Goal: Task Accomplishment & Management: Use online tool/utility

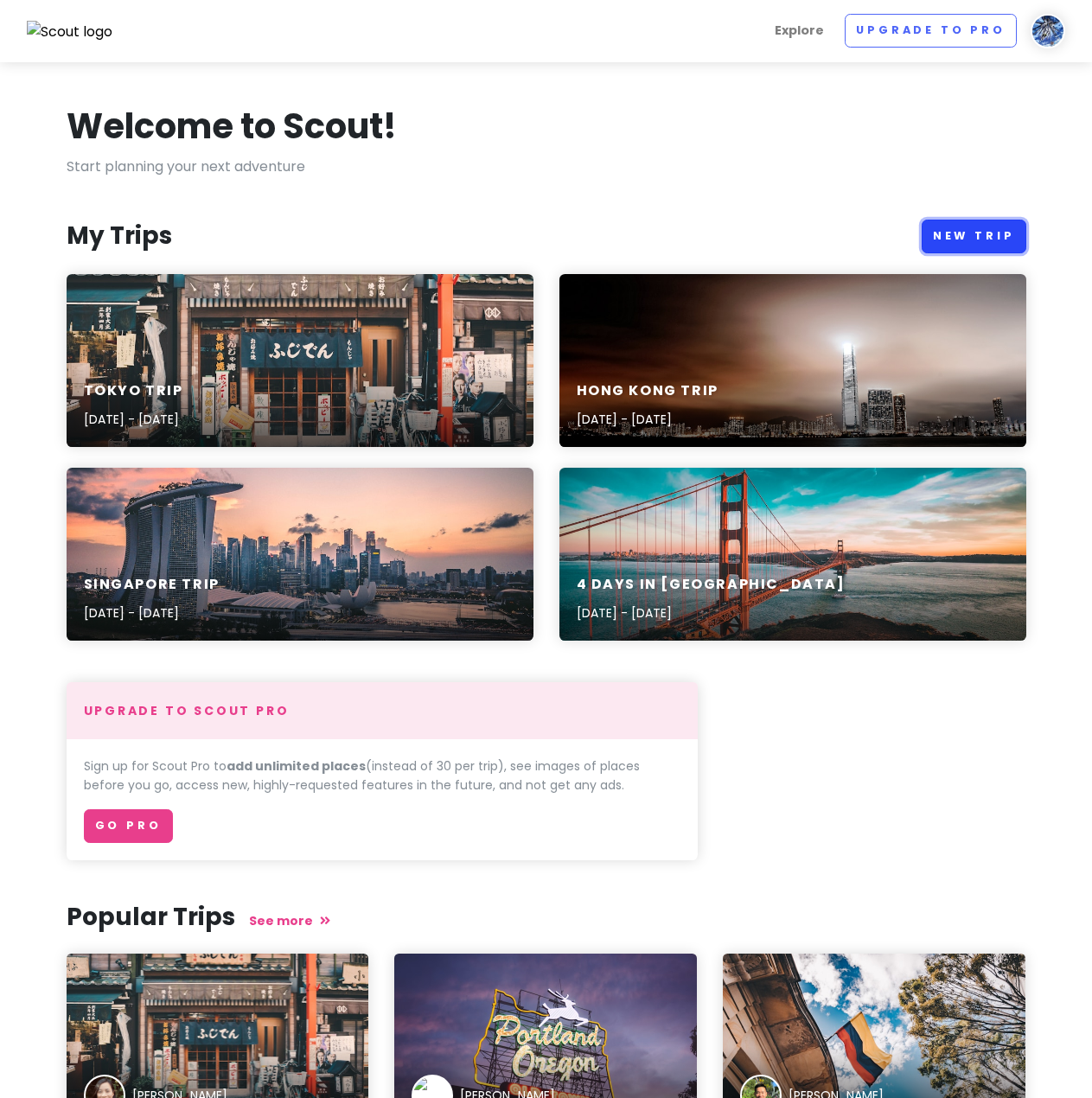
click at [942, 247] on link "New Trip" at bounding box center [974, 237] width 105 height 34
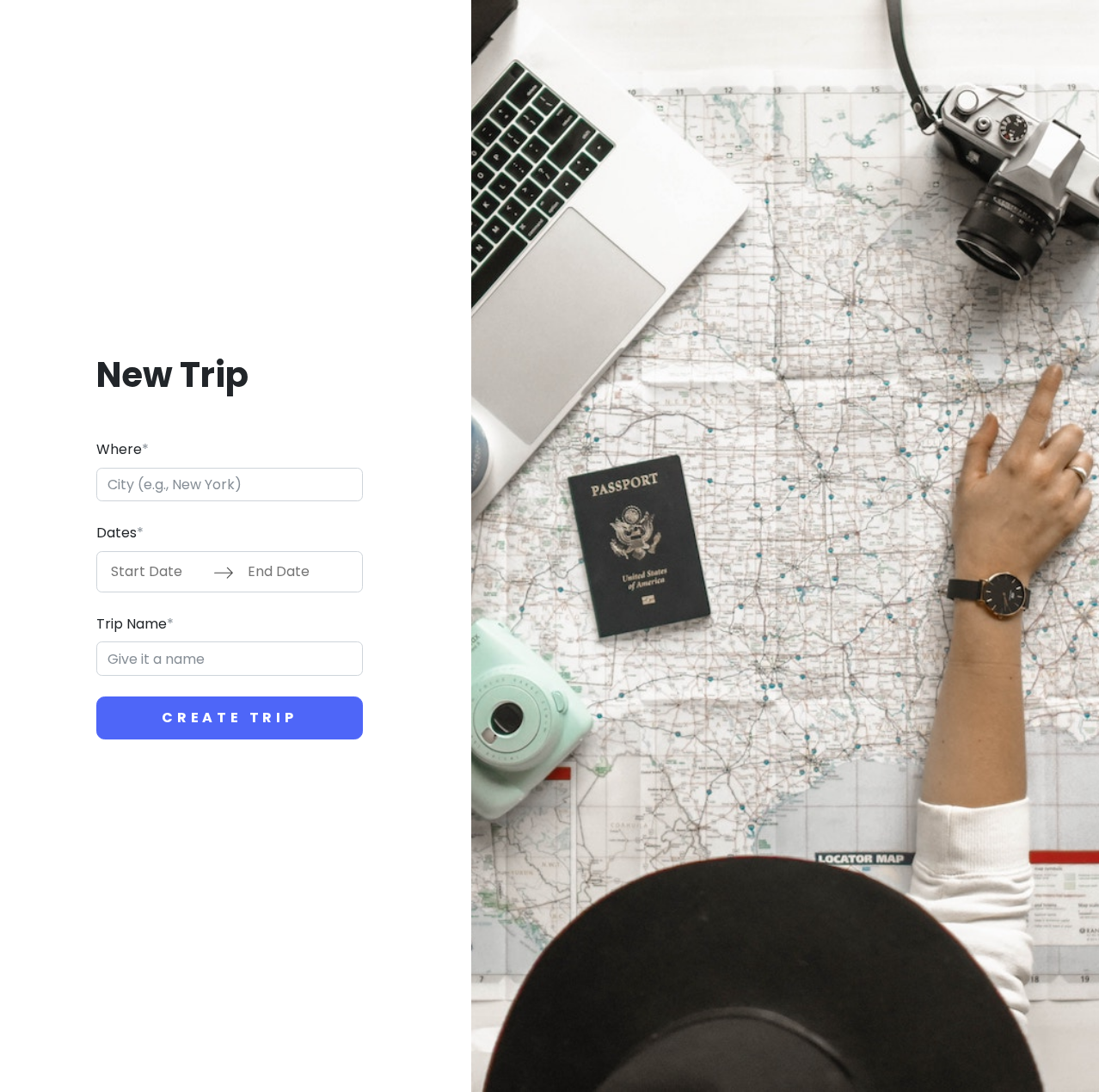
click at [226, 495] on input "Where *" at bounding box center [230, 485] width 266 height 35
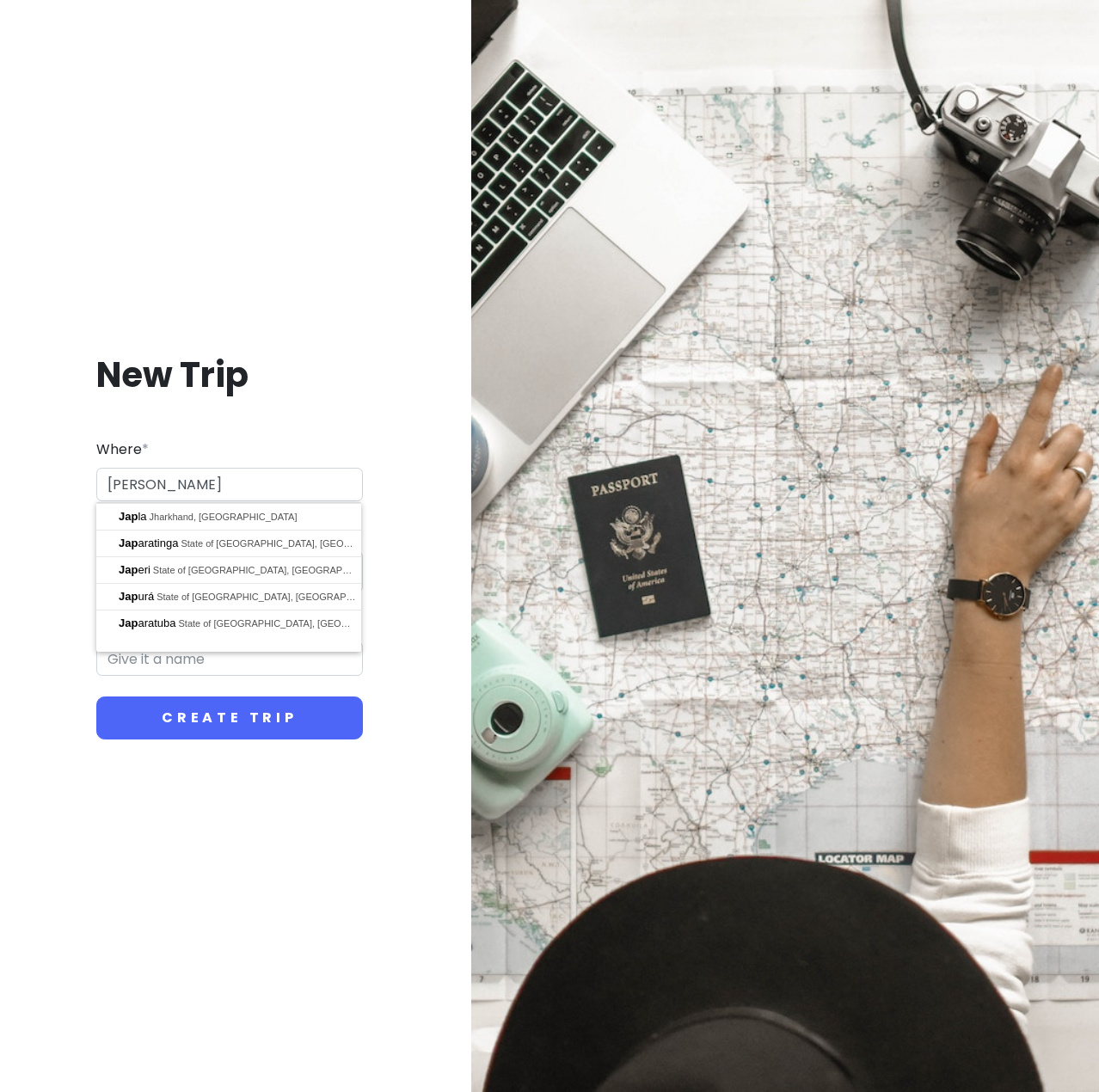
type input "J"
type input "[GEOGRAPHIC_DATA], [GEOGRAPHIC_DATA]"
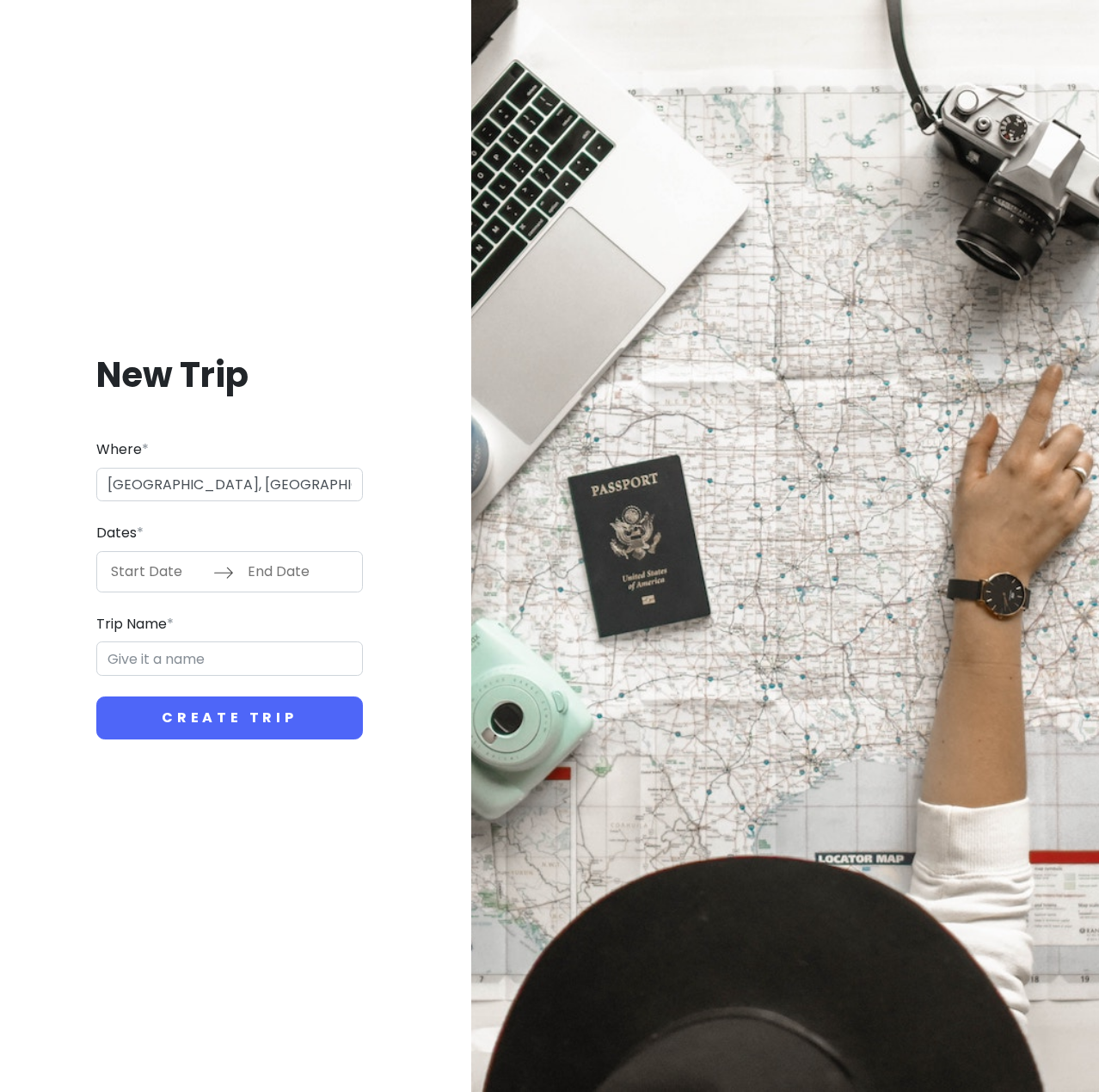
type input "Osaka Trip"
click at [170, 567] on input "Start Date" at bounding box center [157, 572] width 112 height 40
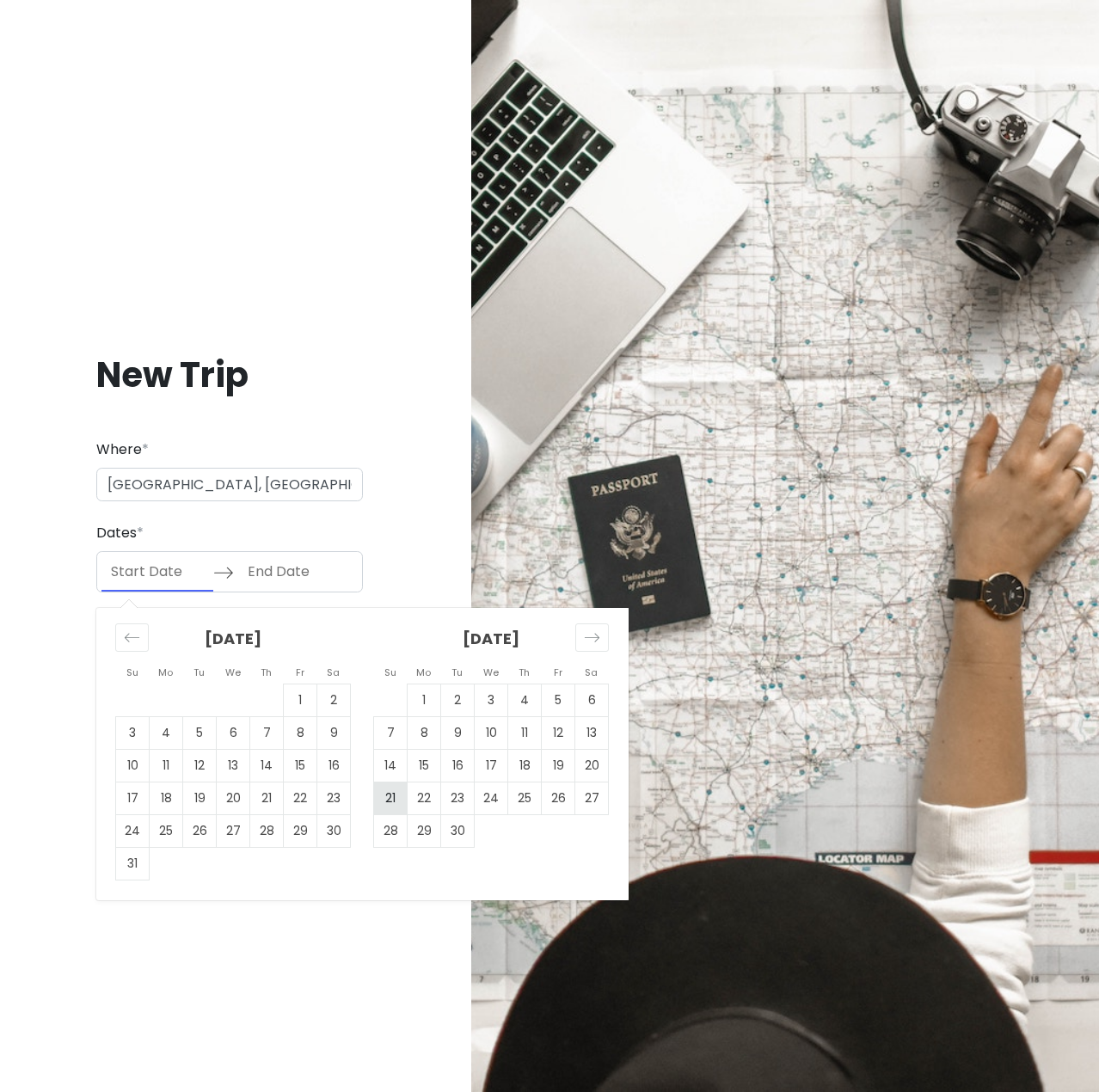
click at [394, 803] on td "21" at bounding box center [392, 798] width 34 height 33
type input "[DATE]"
click at [592, 806] on td "27" at bounding box center [592, 798] width 34 height 33
type input "[DATE]"
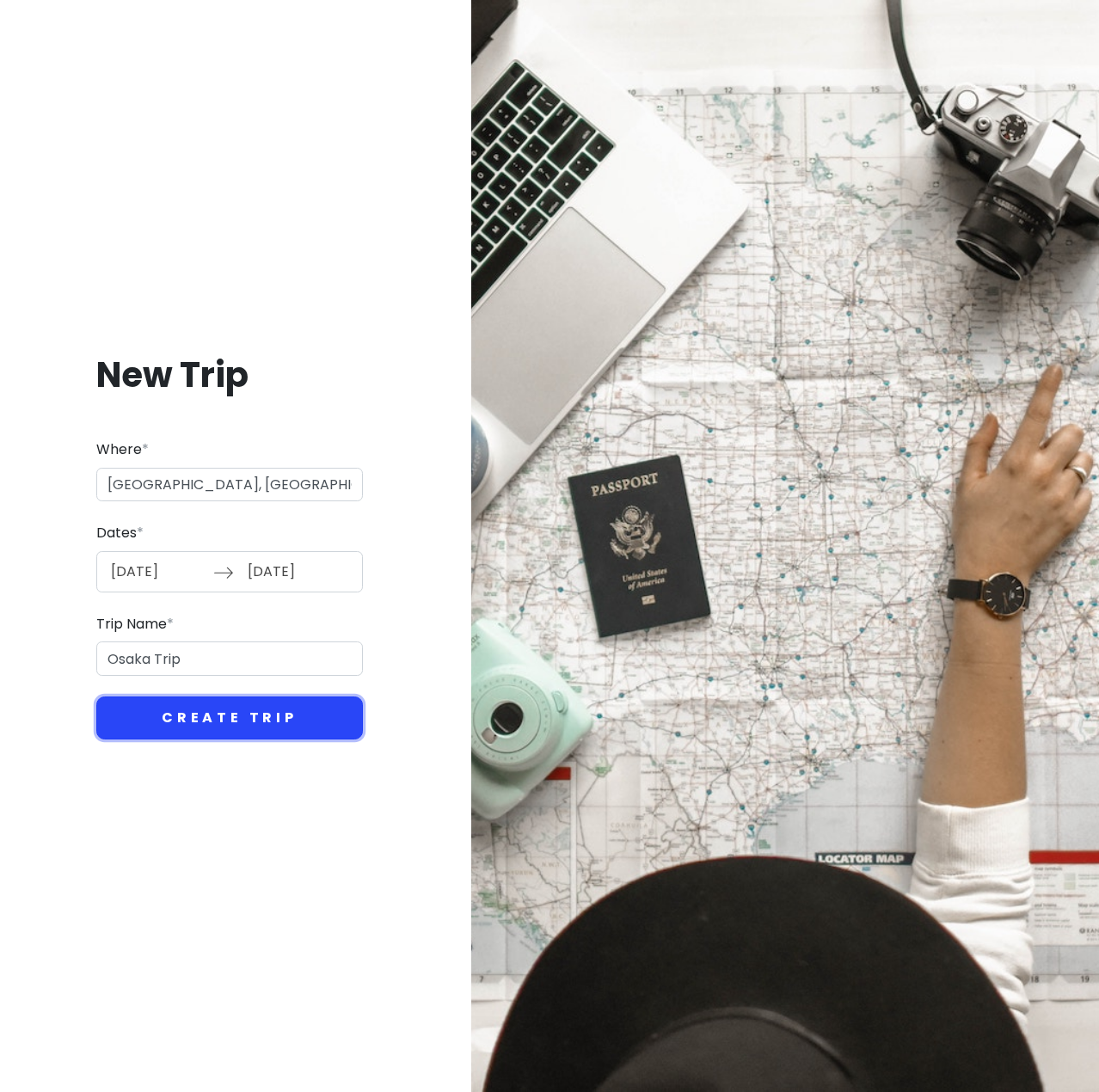
click at [271, 732] on button "Create Trip" at bounding box center [230, 717] width 266 height 43
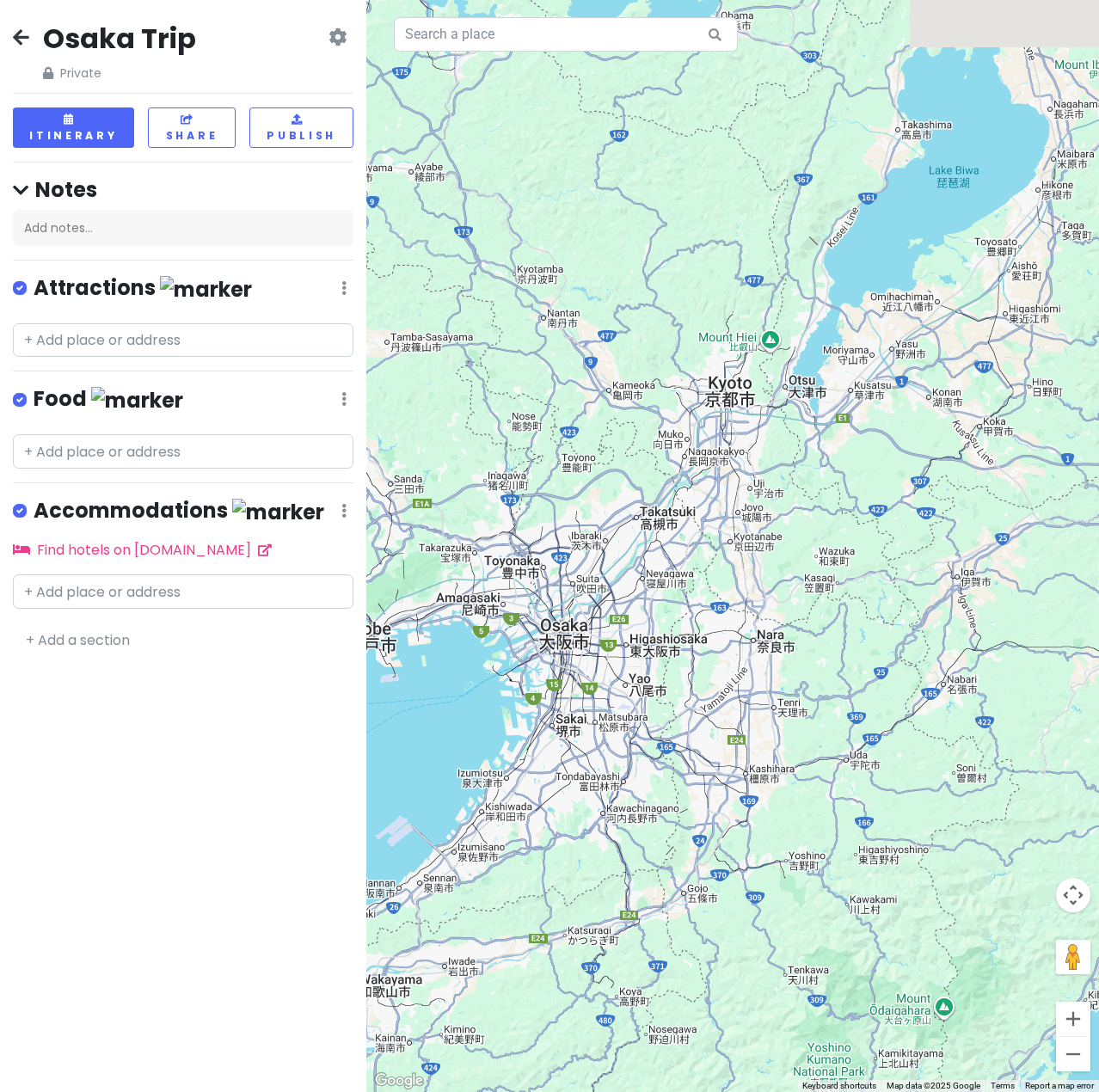
drag, startPoint x: 855, startPoint y: 349, endPoint x: 544, endPoint y: 382, distance: 312.7
click at [544, 382] on div at bounding box center [733, 546] width 733 height 1092
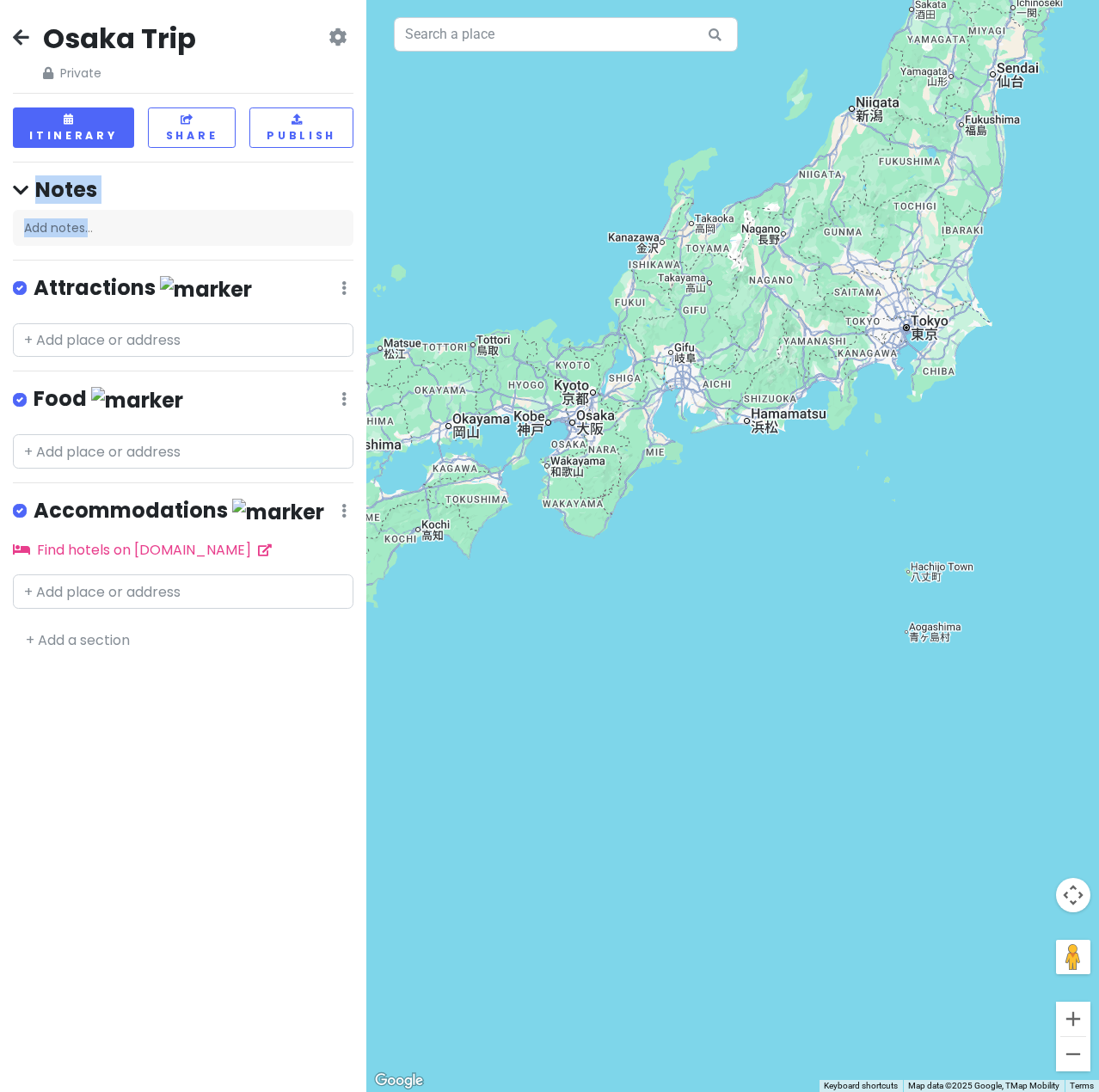
click at [87, 228] on div "Osaka Trip Private Change Dates Make a Copy Delete Trip Go Pro ⚡️ Give Feedback…" at bounding box center [183, 546] width 367 height 1092
click at [88, 227] on div "Add notes..." at bounding box center [183, 228] width 341 height 36
click at [336, 324] on div "Osaka Trip Private Change Dates Make a Copy Delete Trip Go Pro ⚡️ Give Feedback…" at bounding box center [183, 546] width 367 height 1092
click at [25, 182] on icon at bounding box center [21, 191] width 16 height 18
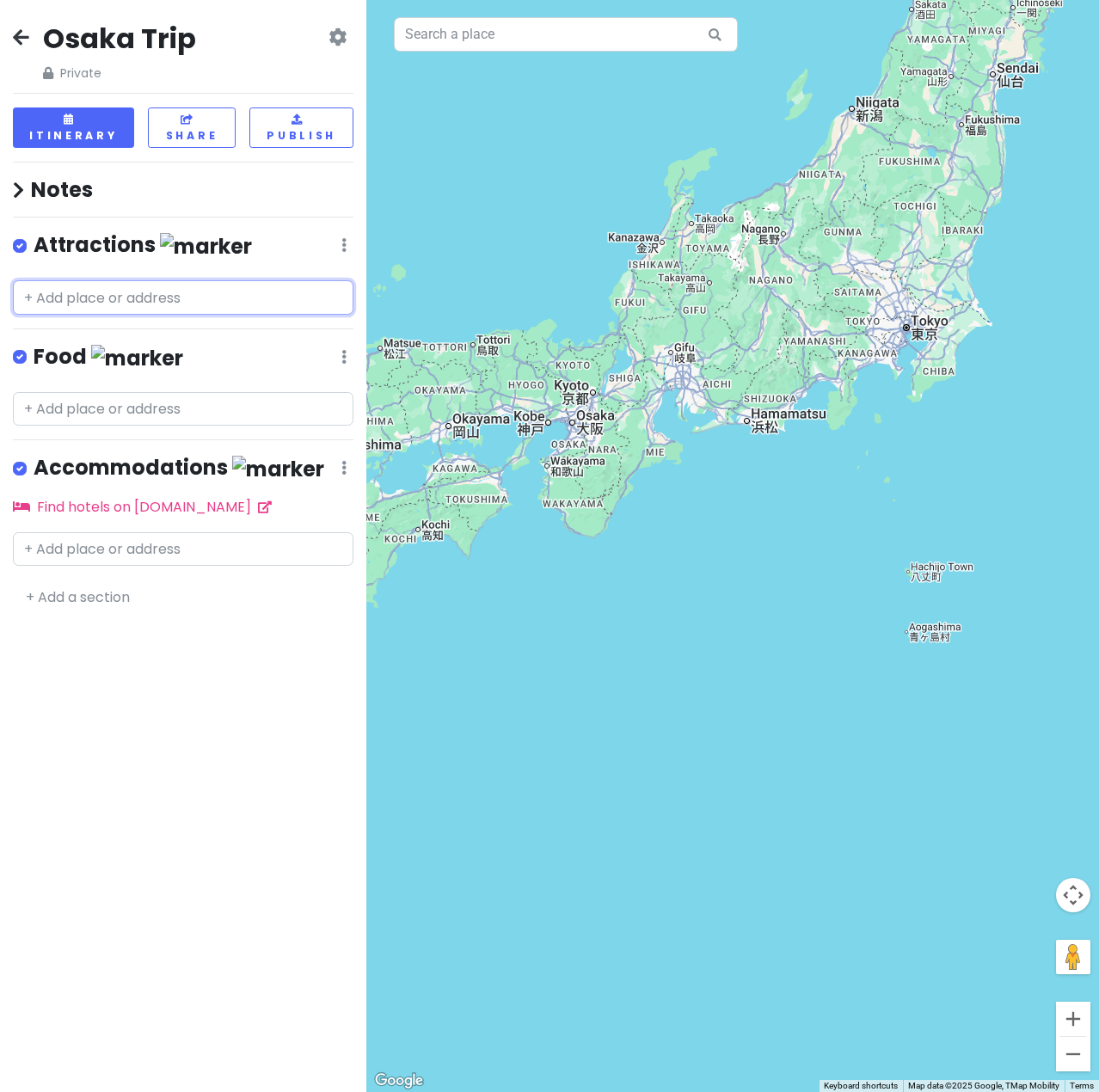
click at [86, 285] on input "text" at bounding box center [183, 297] width 341 height 35
click at [249, 185] on h4 "Notes" at bounding box center [183, 189] width 341 height 27
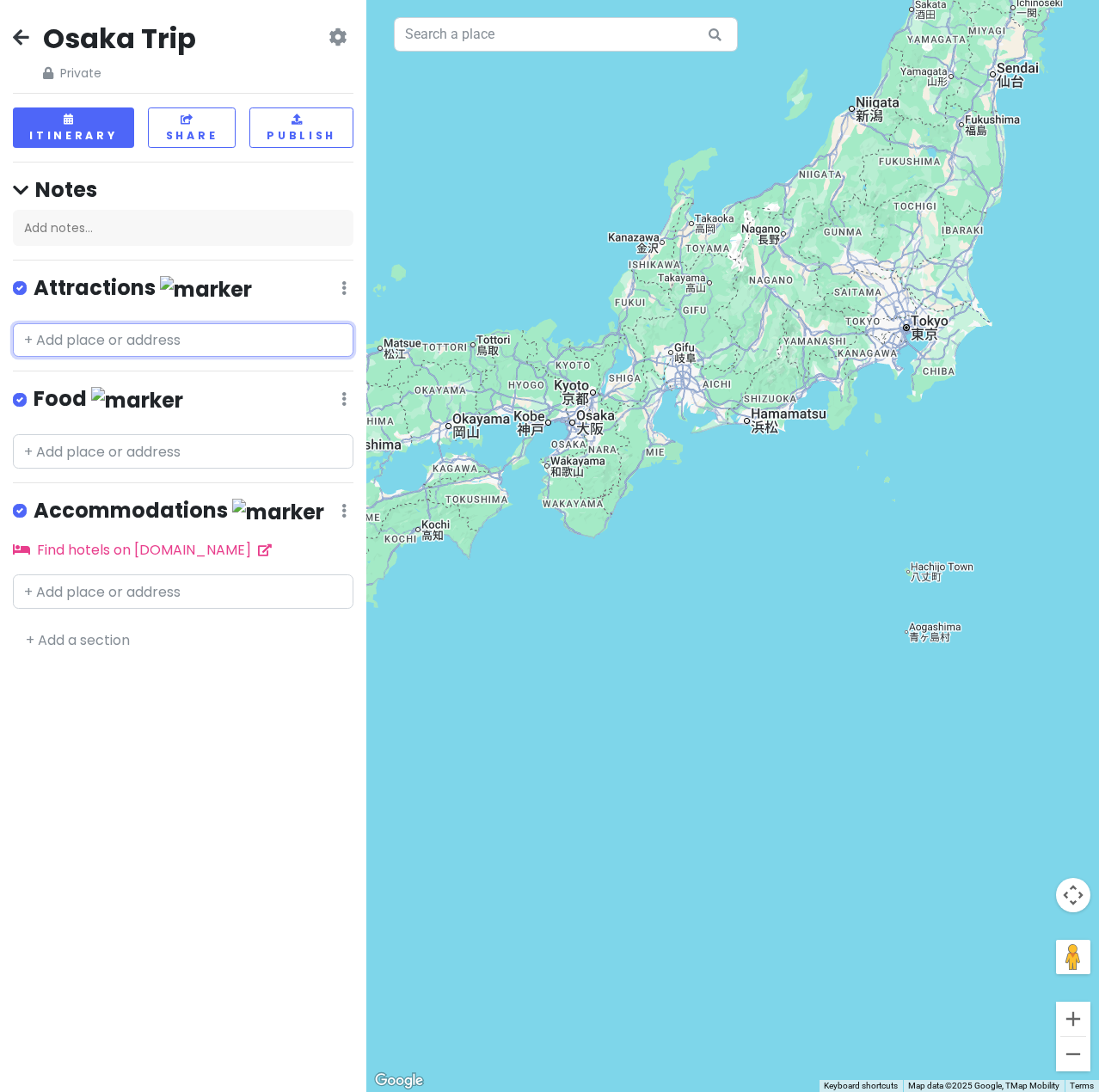
click at [102, 323] on input "text" at bounding box center [183, 340] width 341 height 35
click at [584, 770] on div at bounding box center [733, 546] width 733 height 1092
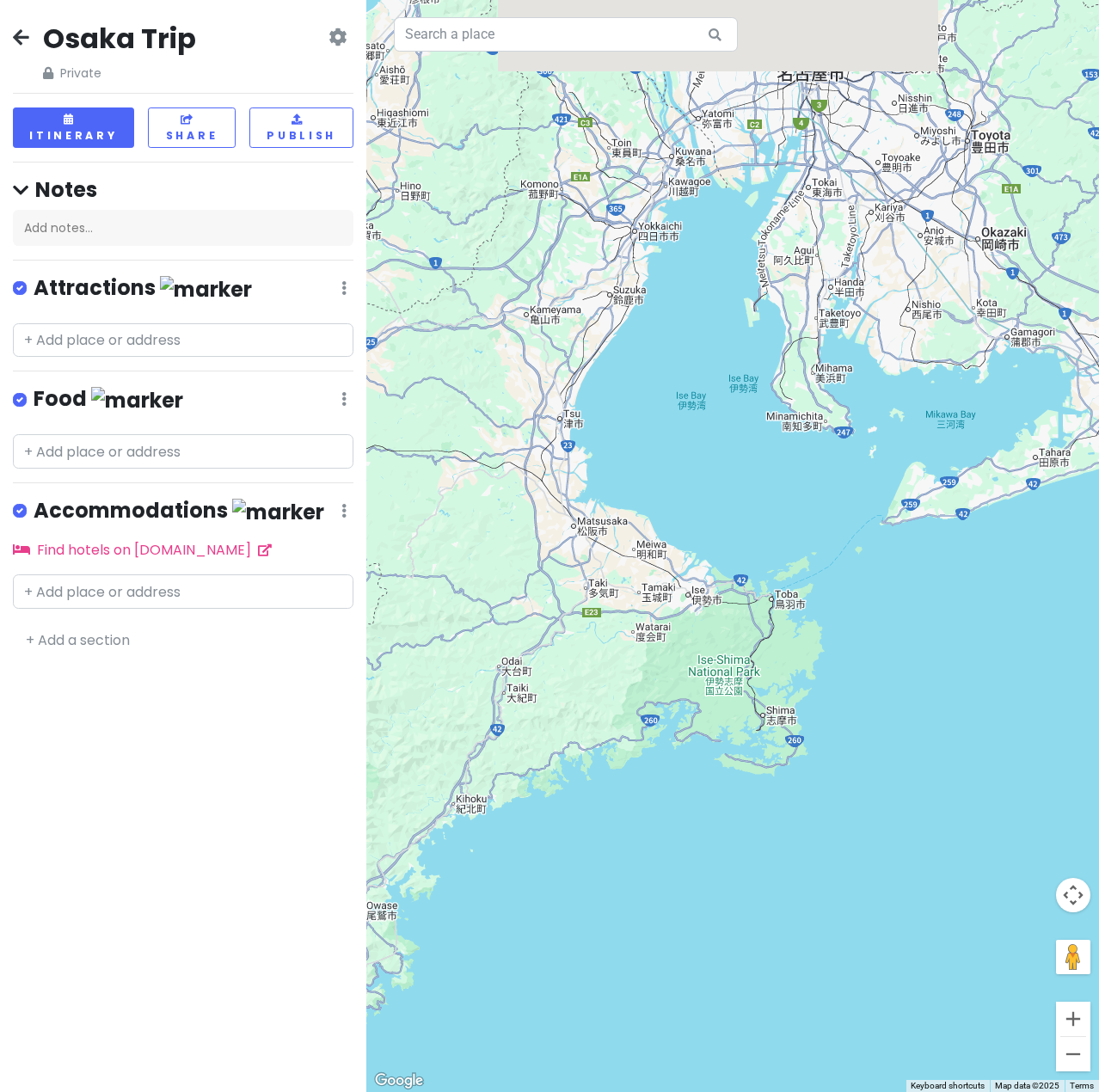
drag, startPoint x: 557, startPoint y: 358, endPoint x: 780, endPoint y: 562, distance: 302.2
click at [781, 563] on div at bounding box center [733, 546] width 733 height 1092
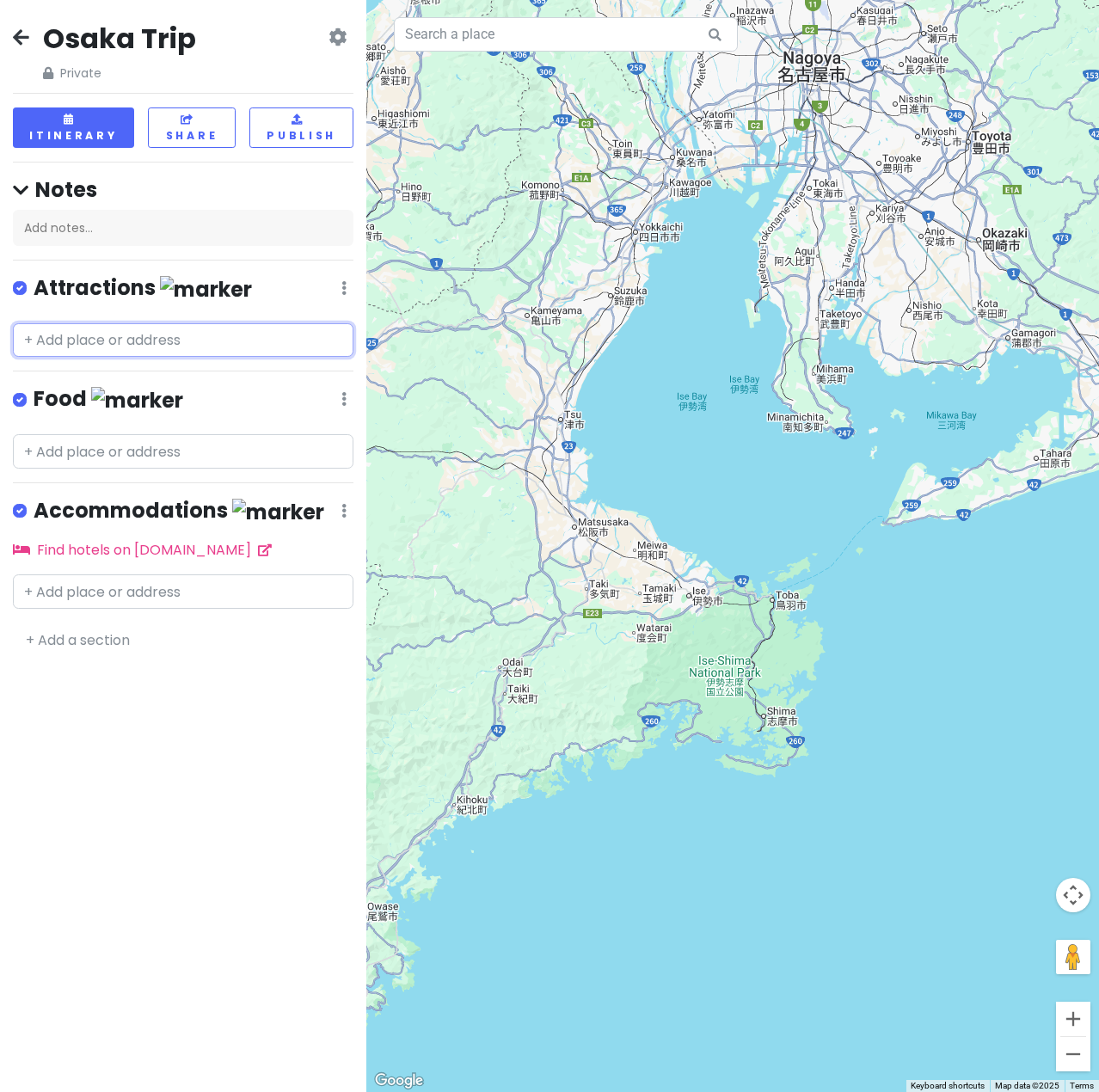
click at [130, 323] on input "text" at bounding box center [183, 340] width 341 height 35
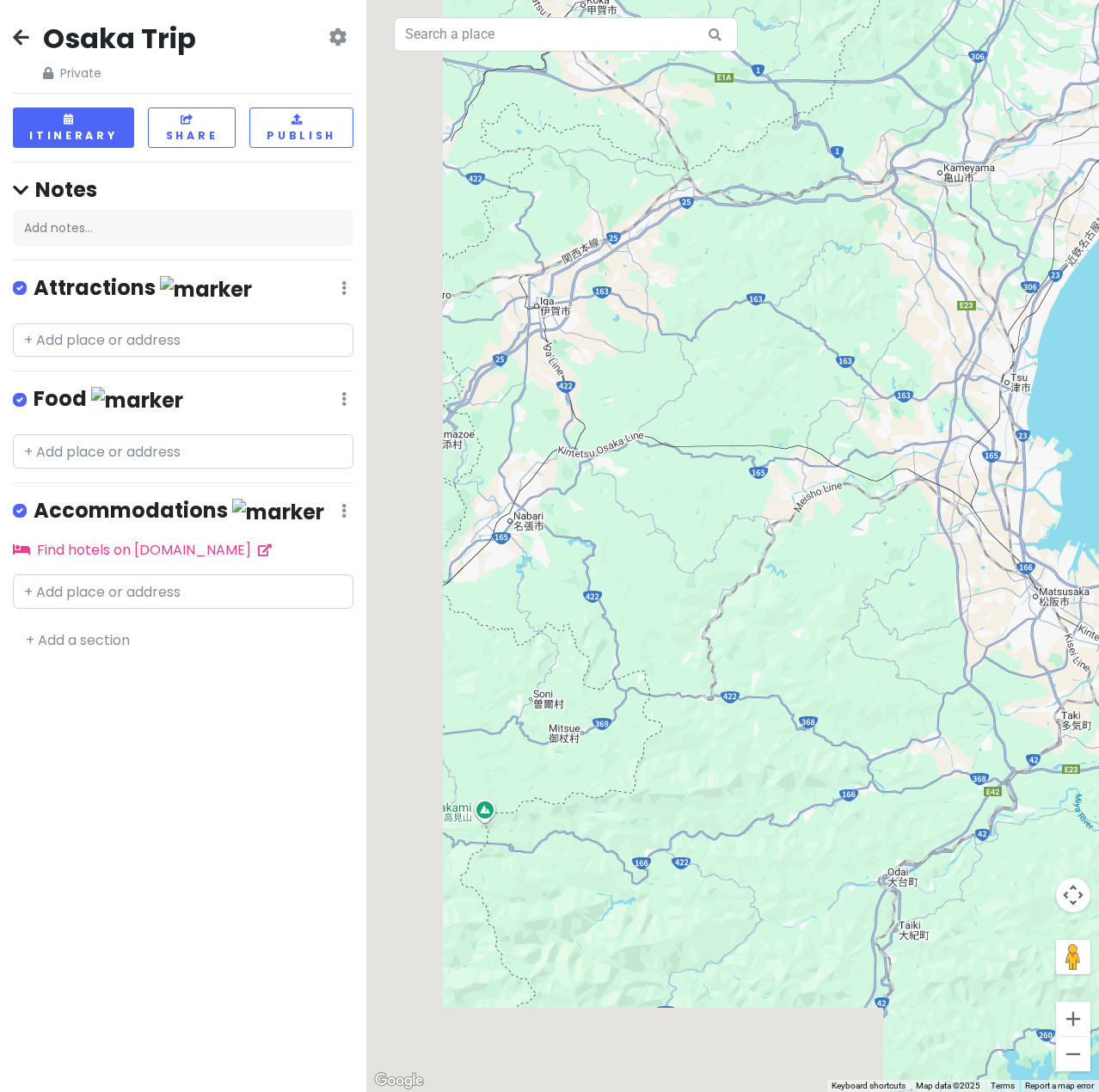
drag, startPoint x: 512, startPoint y: 360, endPoint x: 557, endPoint y: 304, distance: 71.8
click at [762, 233] on div at bounding box center [733, 546] width 733 height 1092
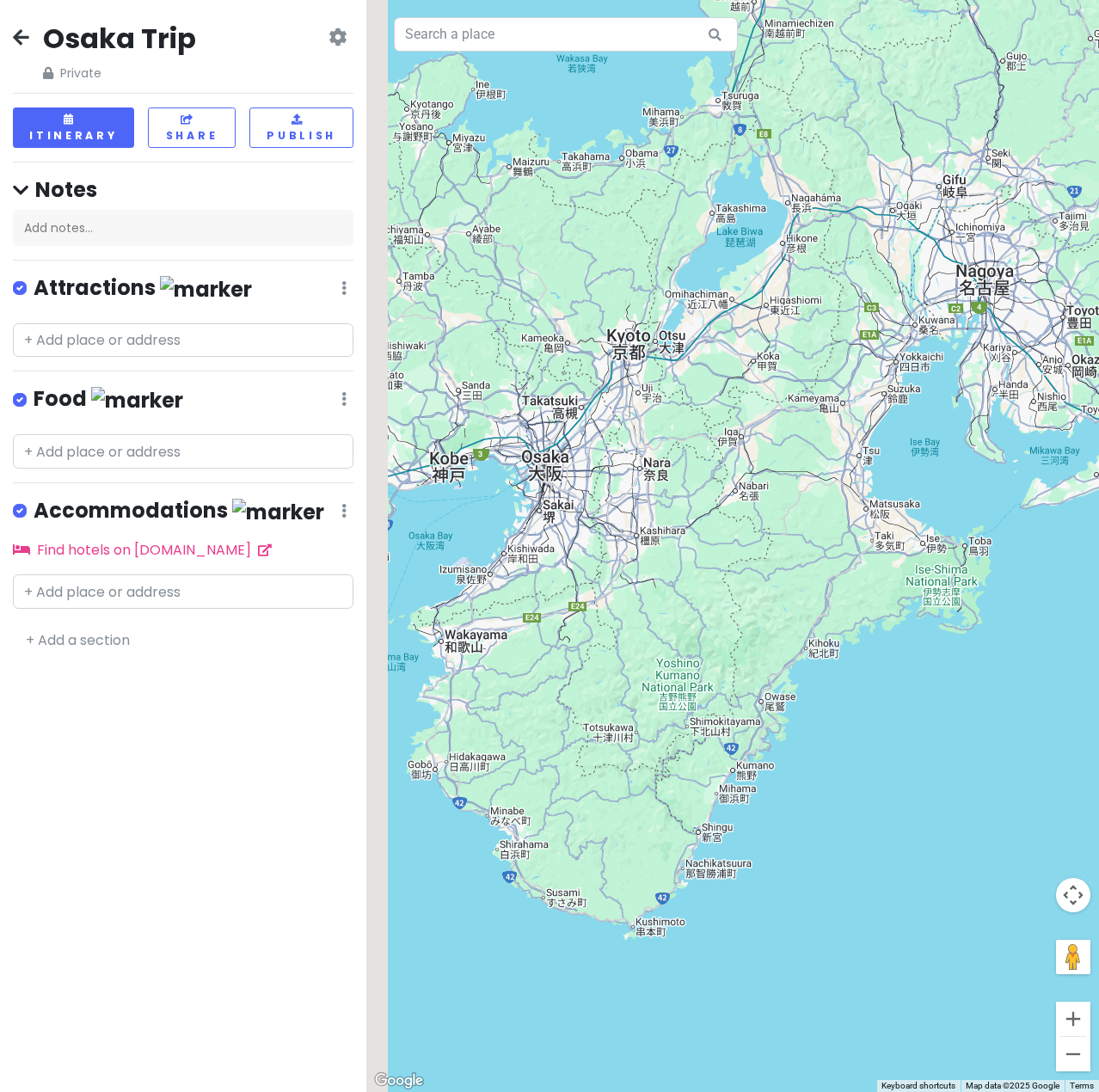
drag, startPoint x: 500, startPoint y: 303, endPoint x: 621, endPoint y: 361, distance: 134.2
click at [621, 361] on div at bounding box center [733, 546] width 733 height 1092
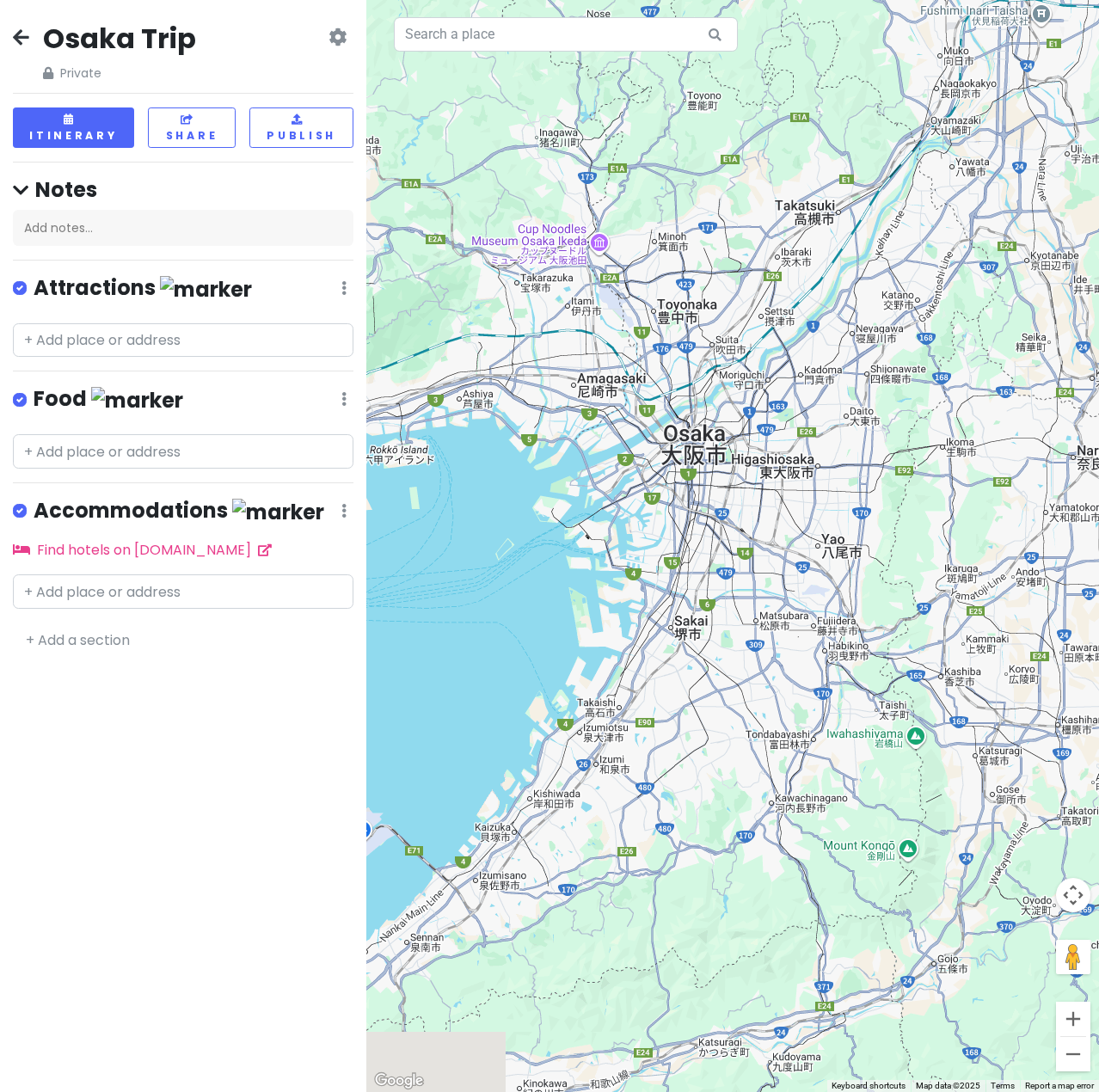
drag, startPoint x: 446, startPoint y: 483, endPoint x: 655, endPoint y: 501, distance: 209.8
click at [668, 498] on div at bounding box center [733, 546] width 733 height 1092
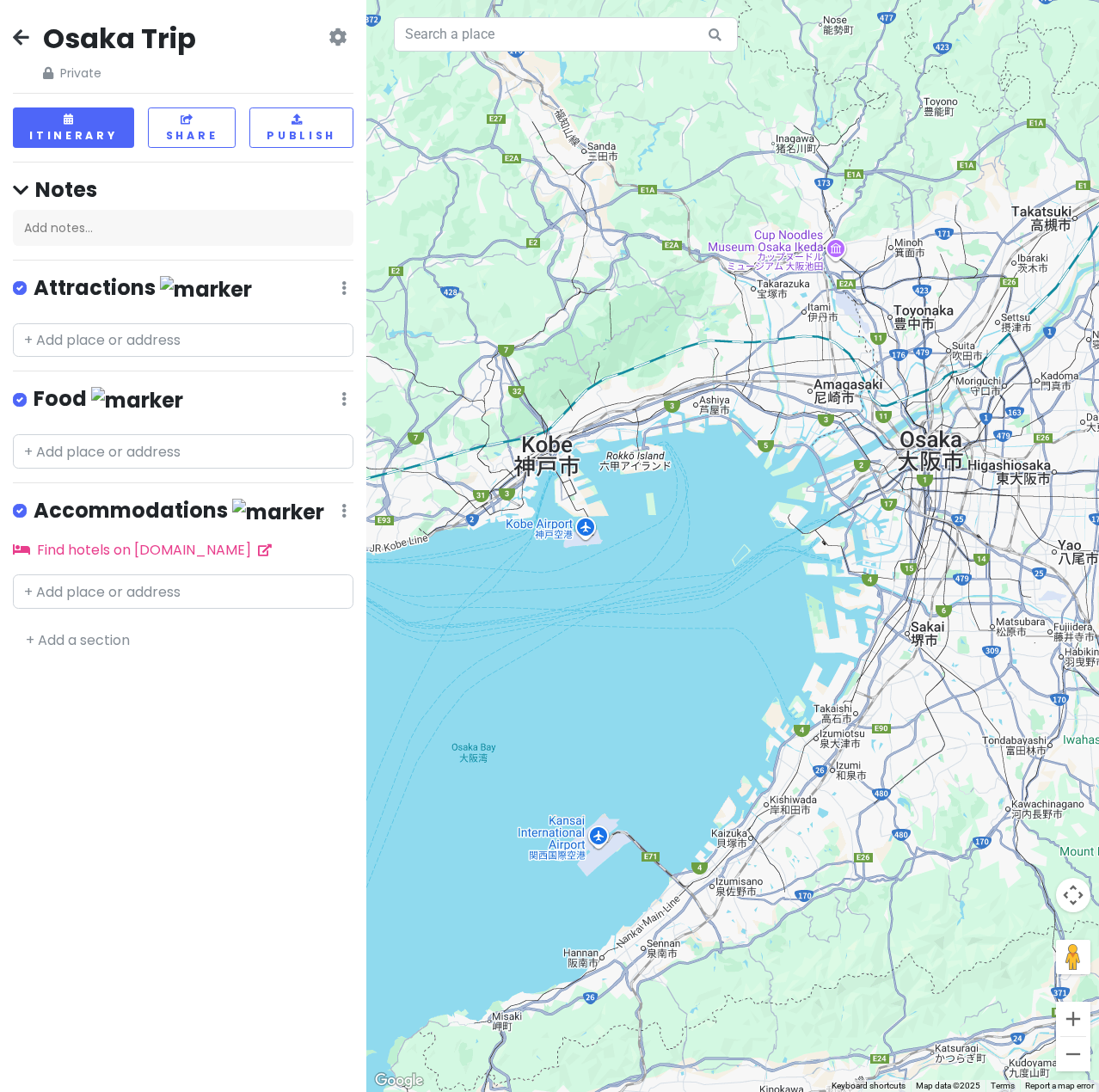
drag, startPoint x: 823, startPoint y: 496, endPoint x: 759, endPoint y: 500, distance: 64.1
click at [759, 500] on div at bounding box center [733, 546] width 733 height 1092
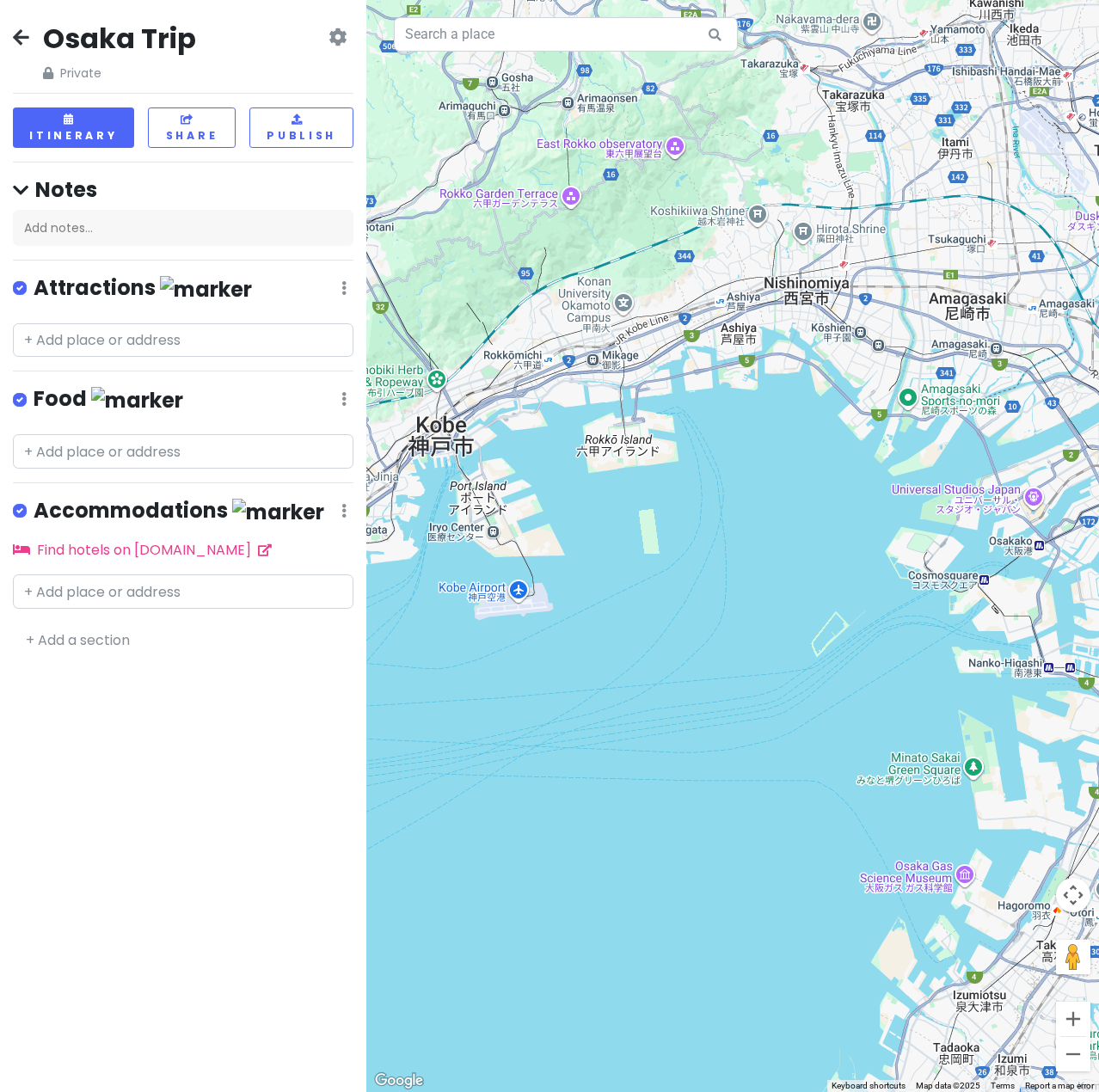
drag, startPoint x: 624, startPoint y: 461, endPoint x: 682, endPoint y: 492, distance: 65.8
click at [682, 492] on div at bounding box center [733, 546] width 733 height 1092
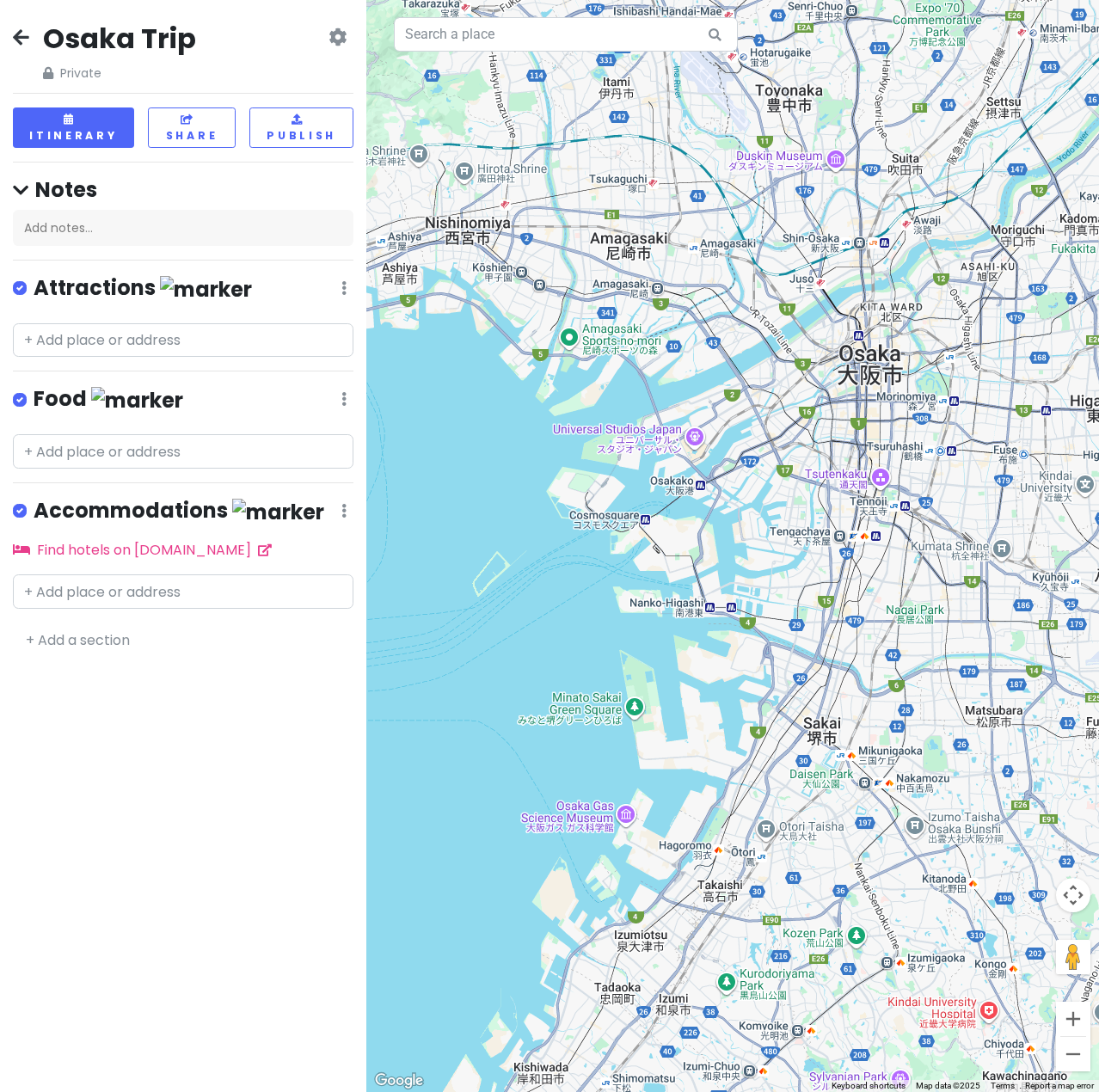
drag, startPoint x: 776, startPoint y: 513, endPoint x: 435, endPoint y: 452, distance: 346.4
click at [435, 452] on div at bounding box center [733, 546] width 733 height 1092
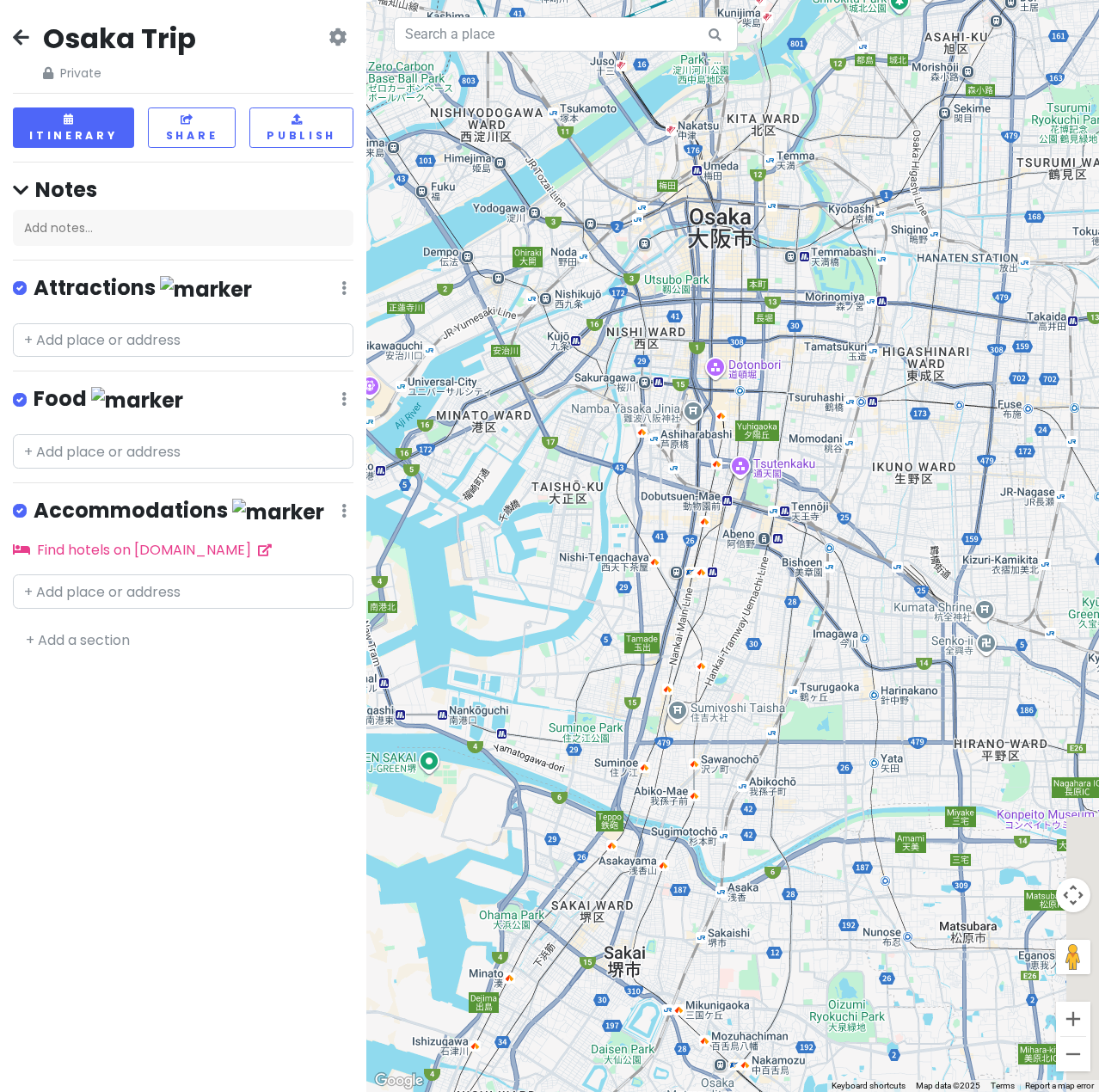
drag, startPoint x: 849, startPoint y: 388, endPoint x: 592, endPoint y: 510, distance: 284.5
click at [570, 482] on div at bounding box center [733, 546] width 733 height 1092
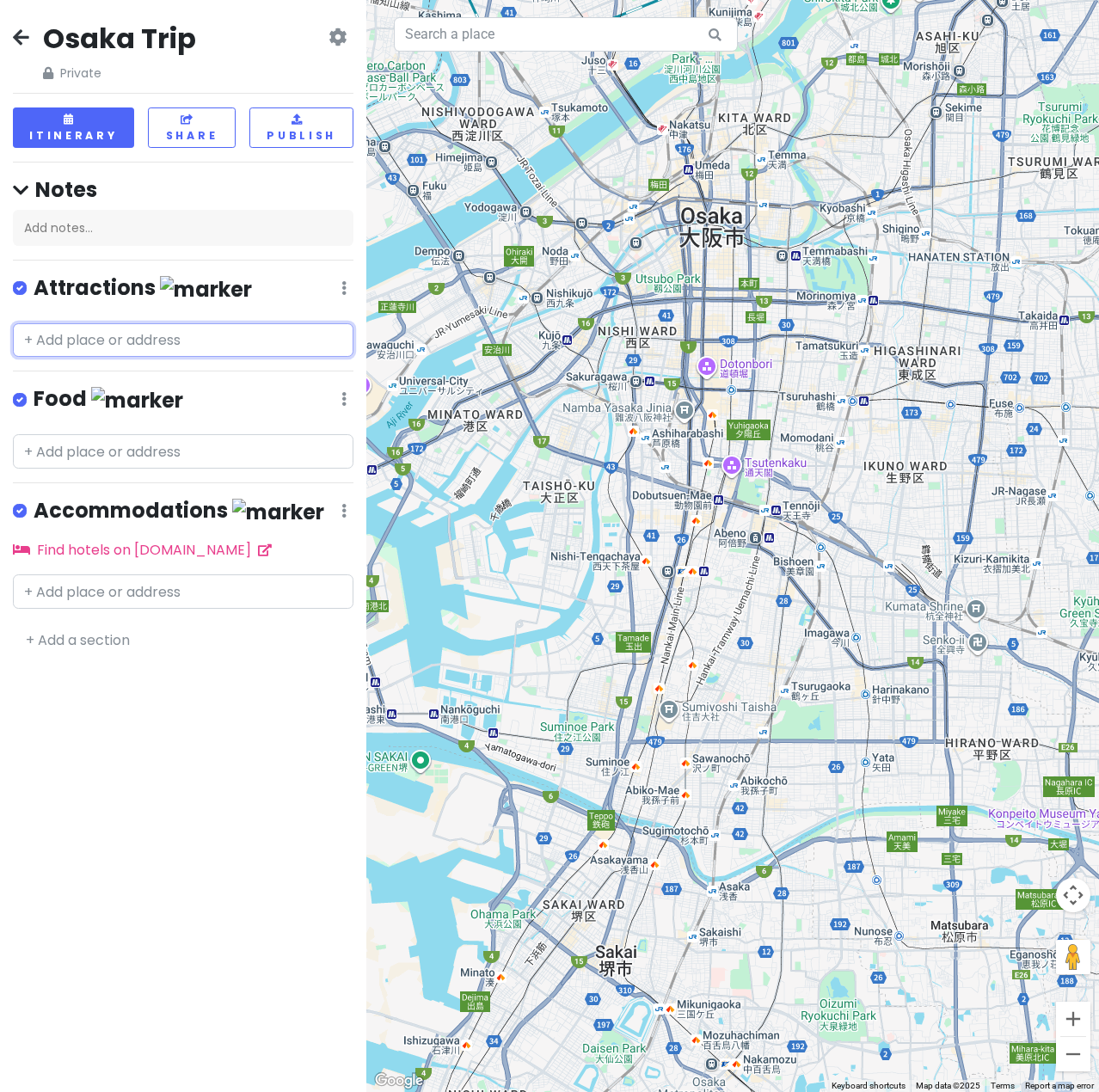
click at [211, 323] on input "text" at bounding box center [183, 340] width 341 height 35
click at [837, 667] on div at bounding box center [733, 546] width 733 height 1092
click at [94, 327] on input "text" at bounding box center [183, 340] width 341 height 35
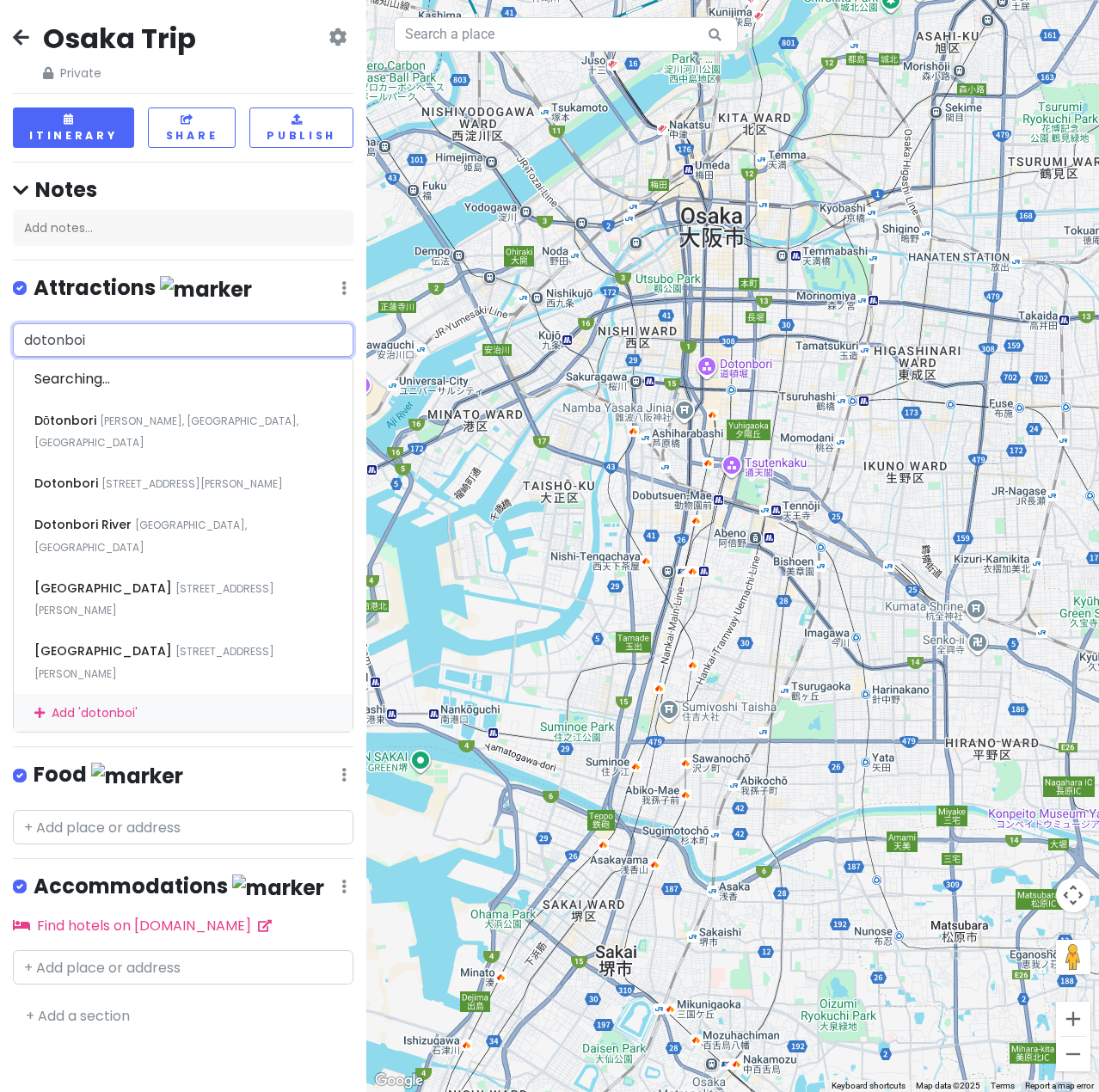
type input "dotonbo"
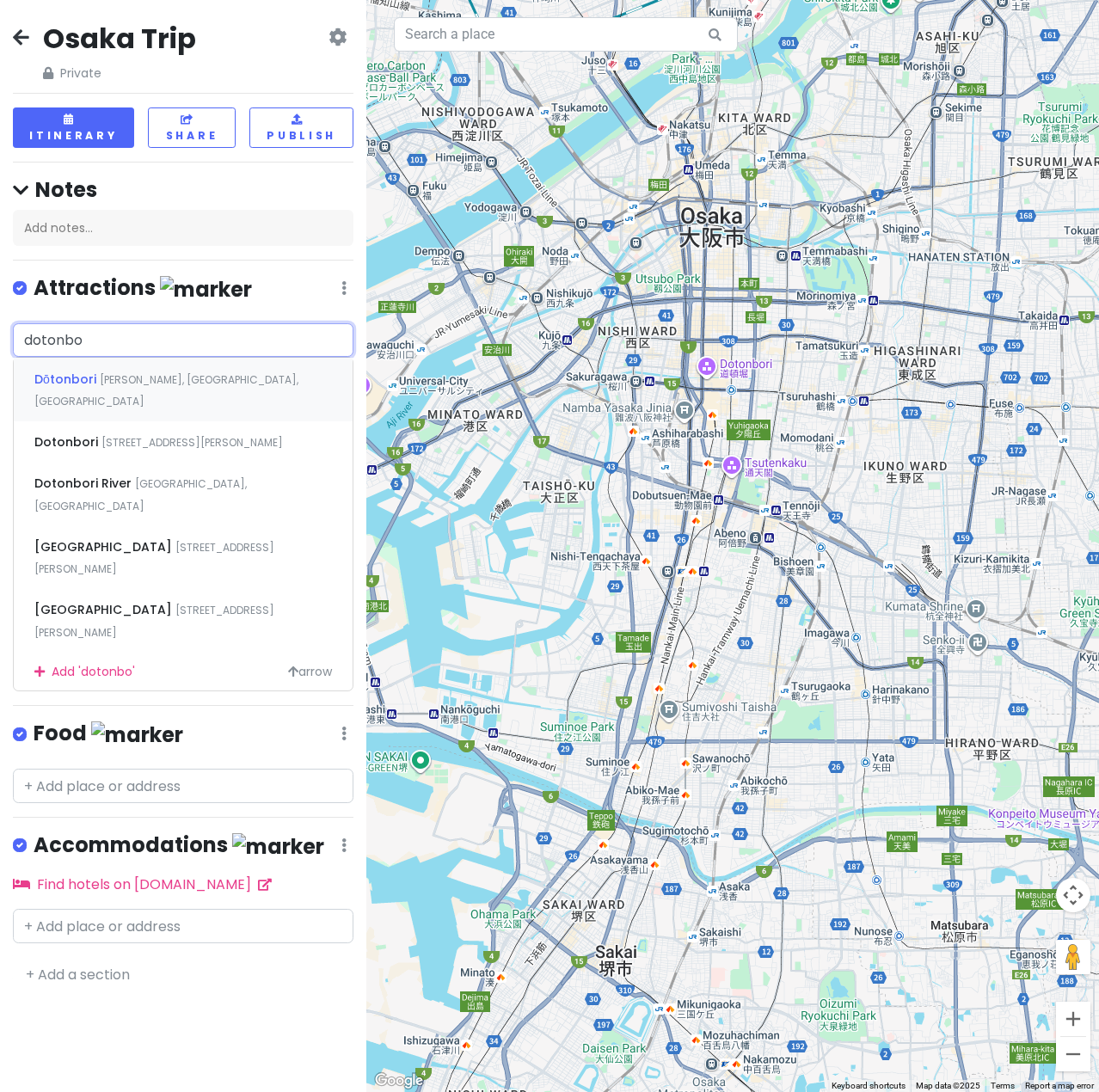
click at [99, 358] on div "Dōtonbori [PERSON_NAME], [GEOGRAPHIC_DATA], [GEOGRAPHIC_DATA]" at bounding box center [183, 390] width 339 height 64
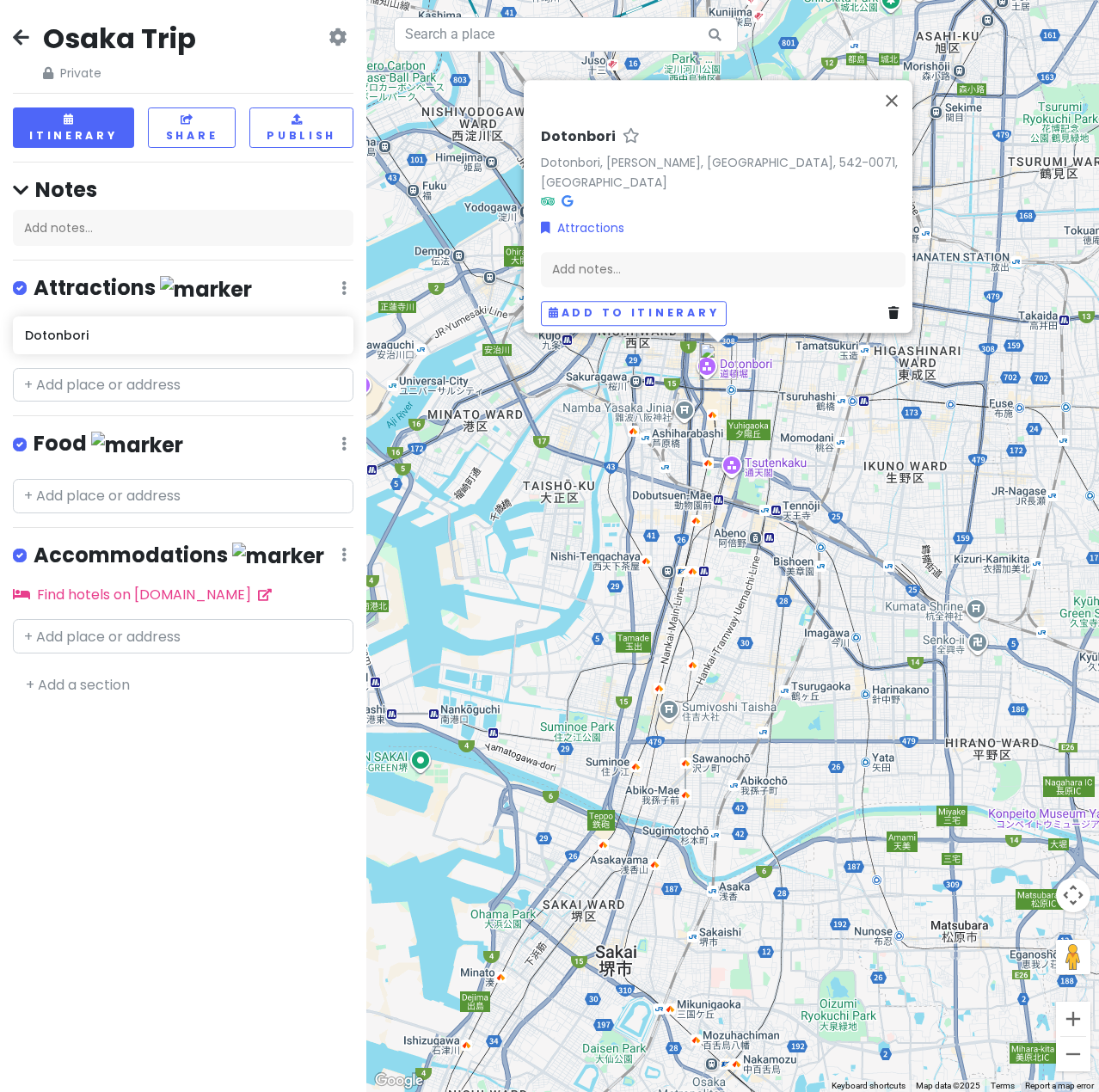
click at [635, 474] on div "Dotonbori Dotonbori, [PERSON_NAME], [GEOGRAPHIC_DATA], 542-0071, [GEOGRAPHIC_DA…" at bounding box center [733, 546] width 733 height 1092
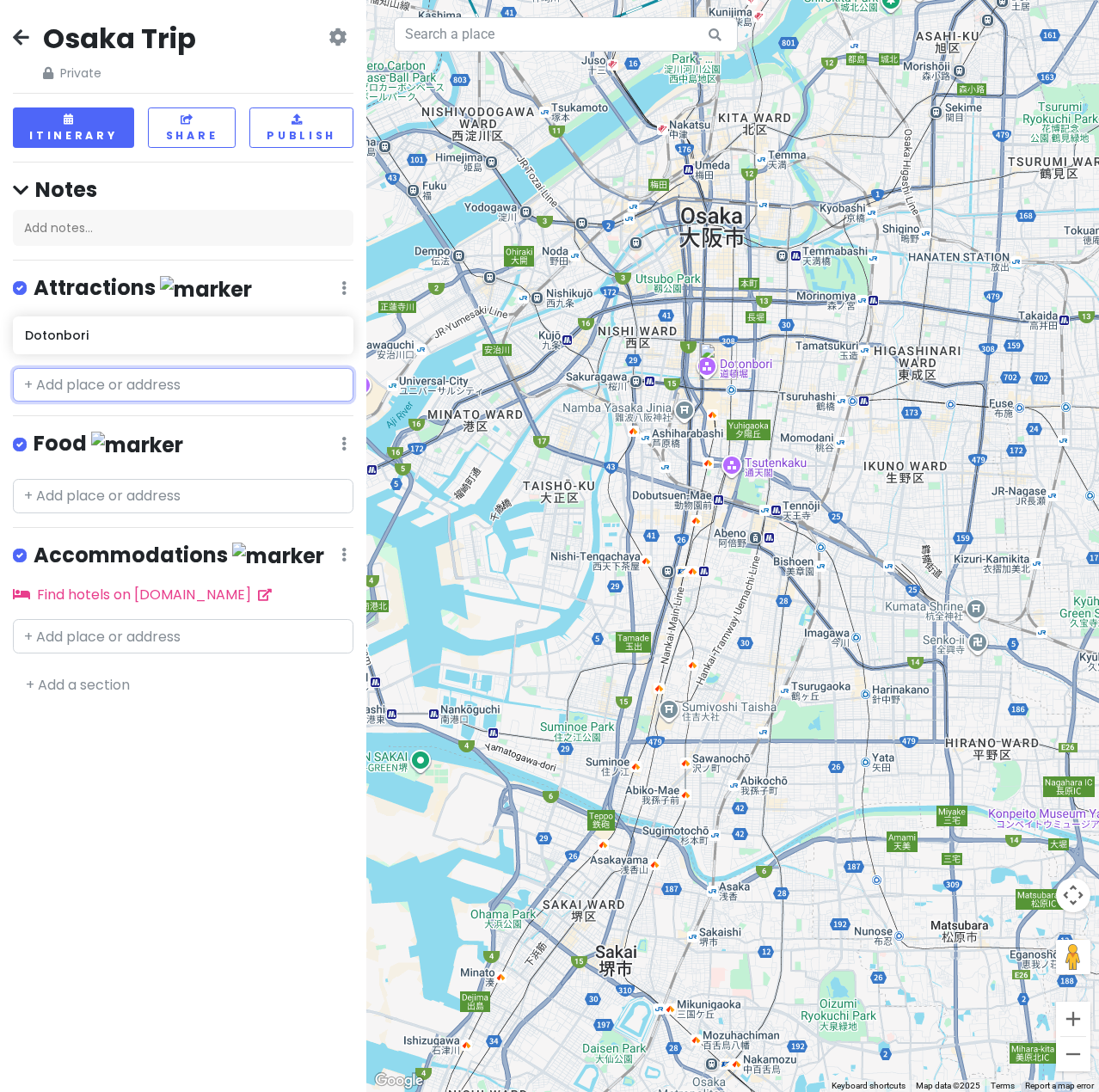
click at [89, 369] on input "text" at bounding box center [183, 386] width 341 height 35
click at [26, 182] on icon at bounding box center [21, 191] width 16 height 18
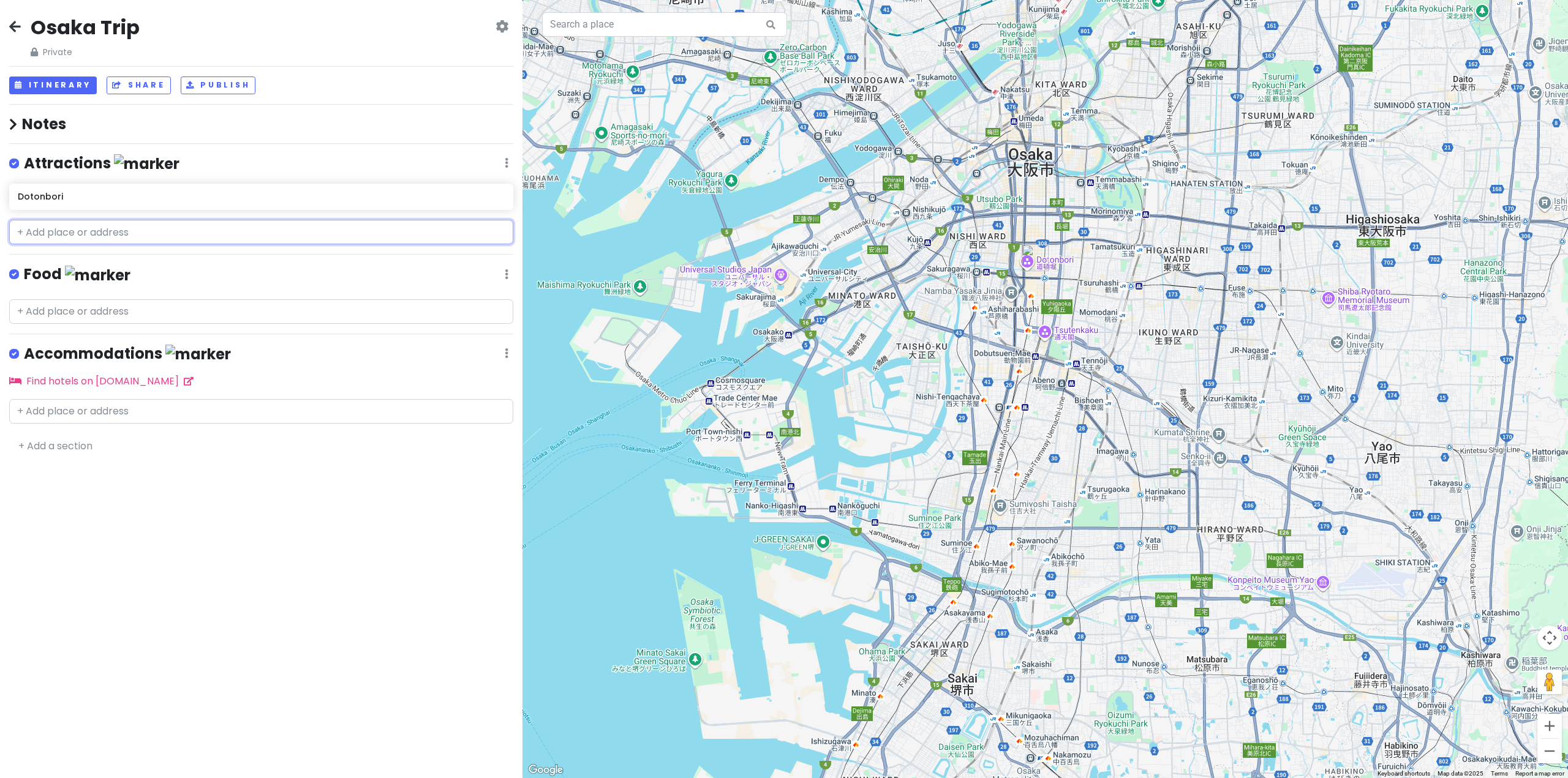
click at [130, 235] on input "text" at bounding box center [261, 232] width 504 height 25
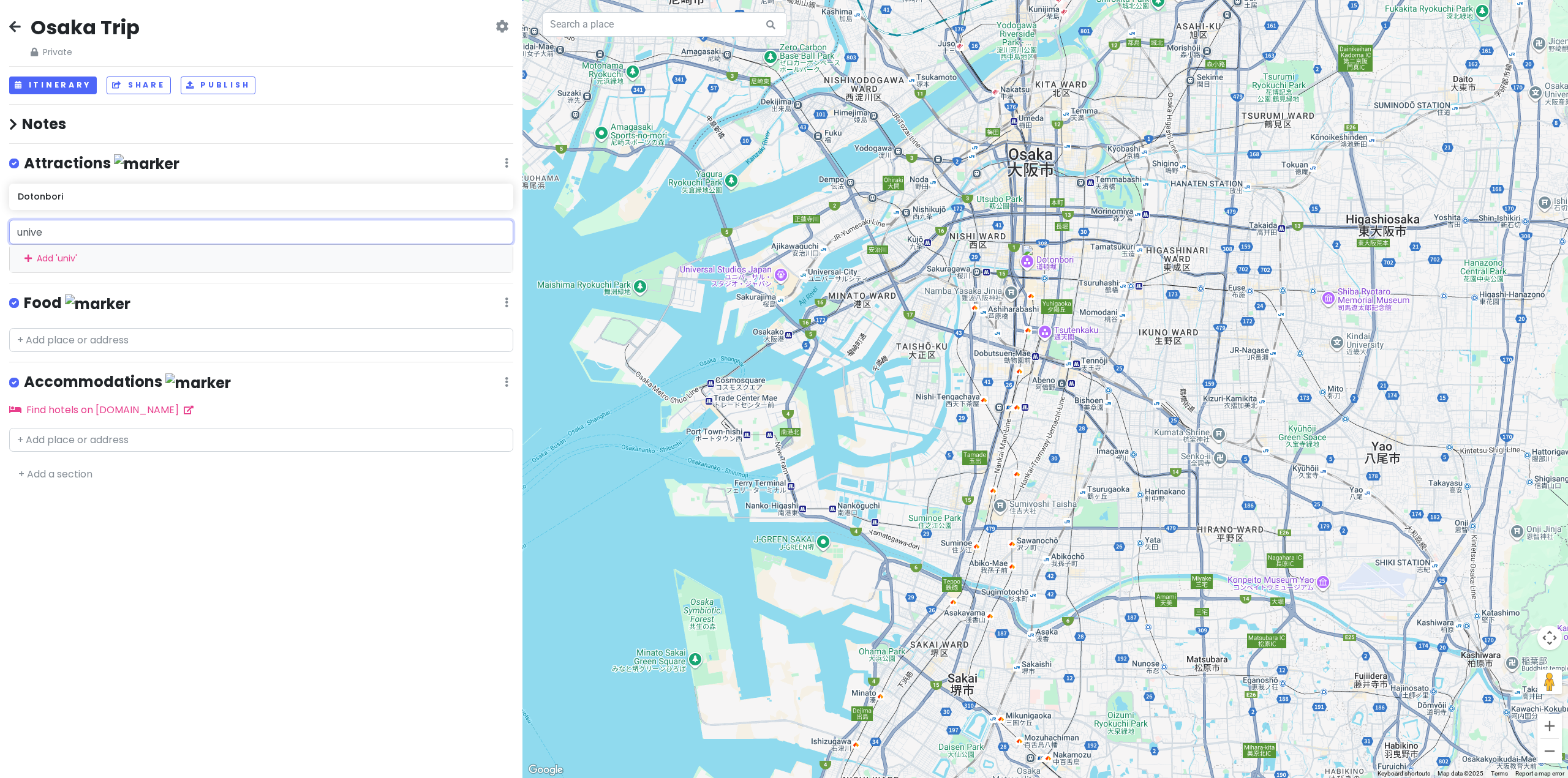
type input "univer"
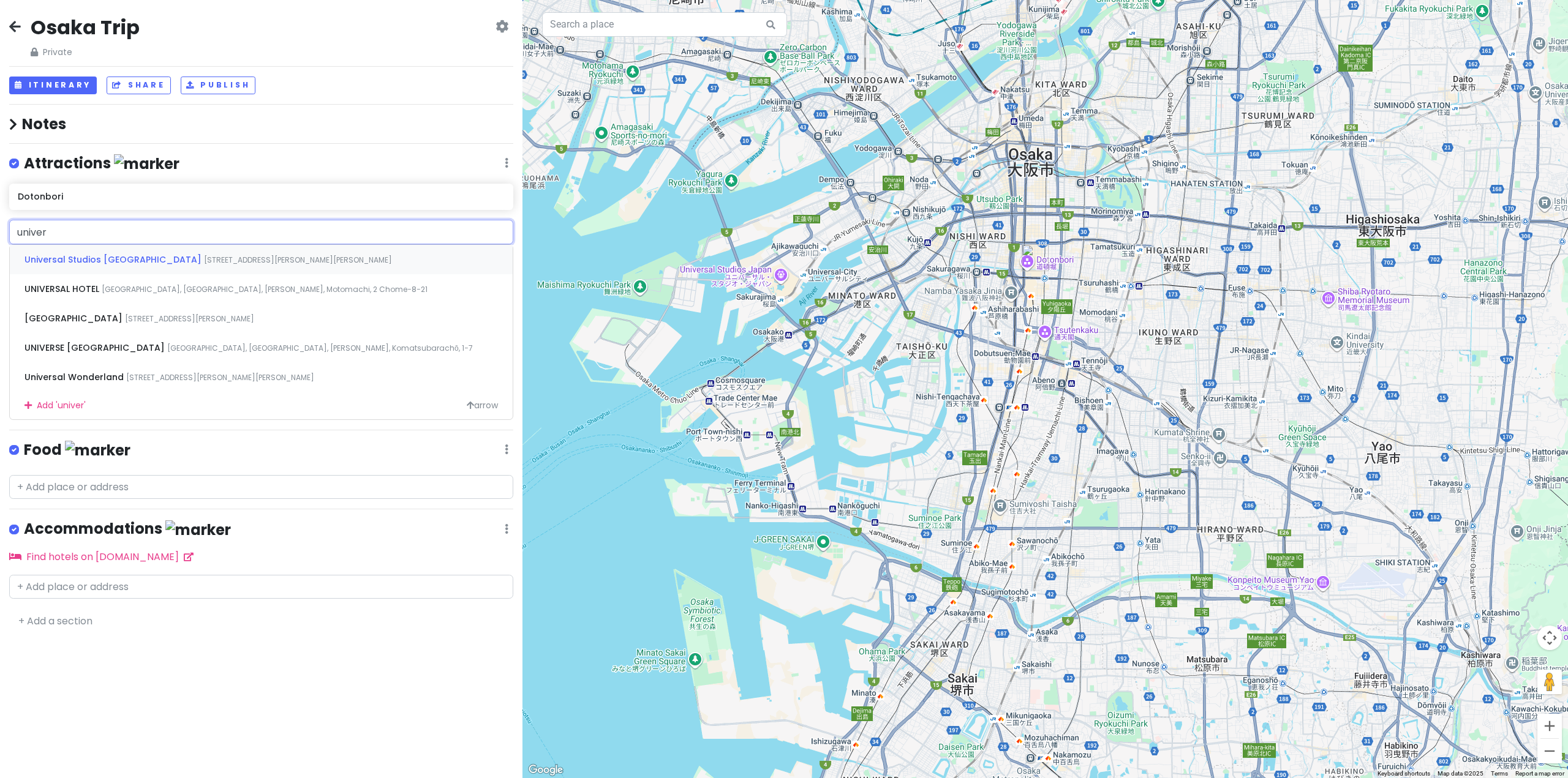
click at [88, 260] on span "Universal Studios [GEOGRAPHIC_DATA]" at bounding box center [115, 259] width 180 height 12
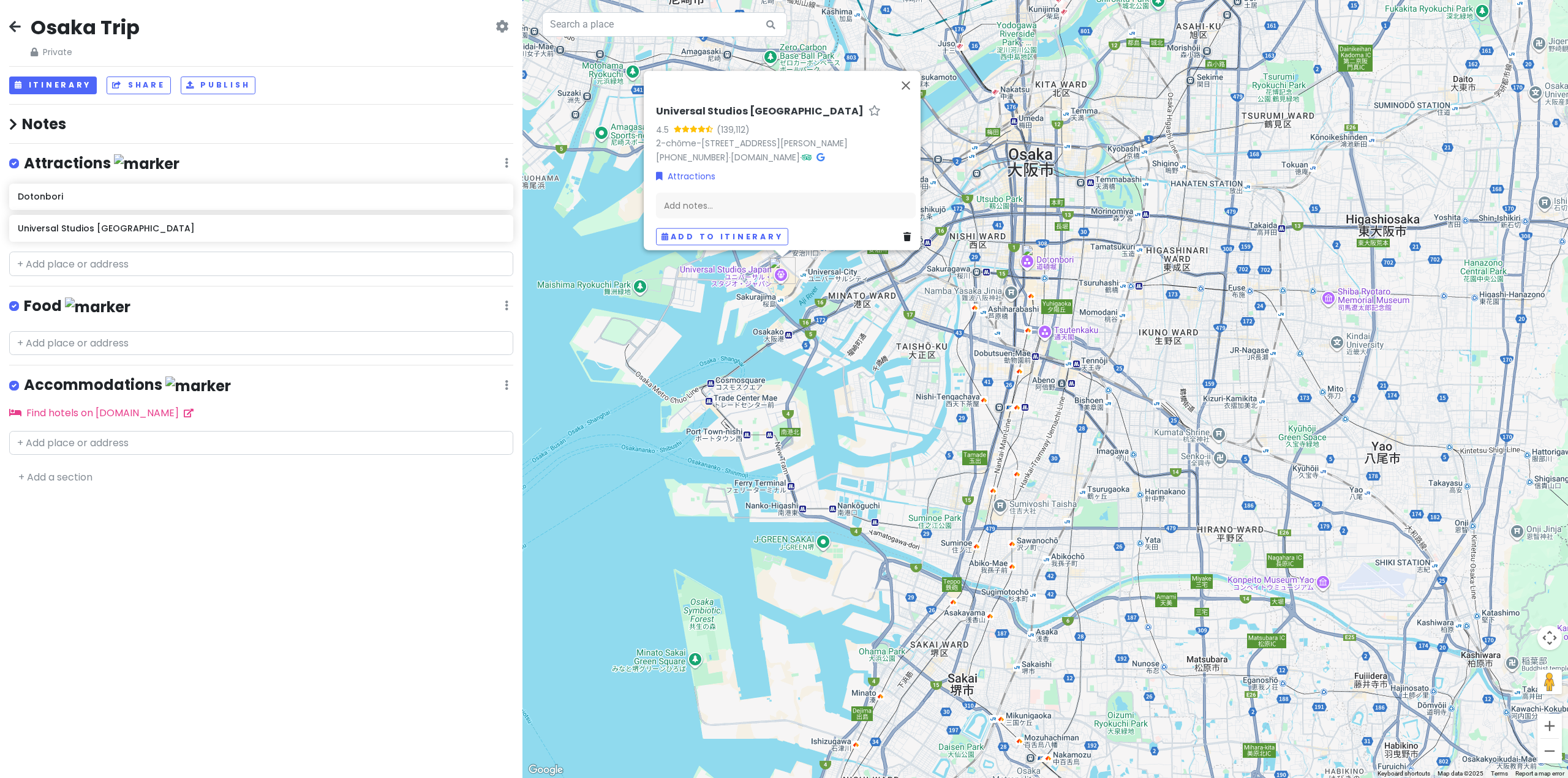
click at [782, 435] on div "Universal Studios [GEOGRAPHIC_DATA] 4.5 (139,112) 2-chōme-1-33 [GEOGRAPHIC_DATA…" at bounding box center [1045, 389] width 1046 height 778
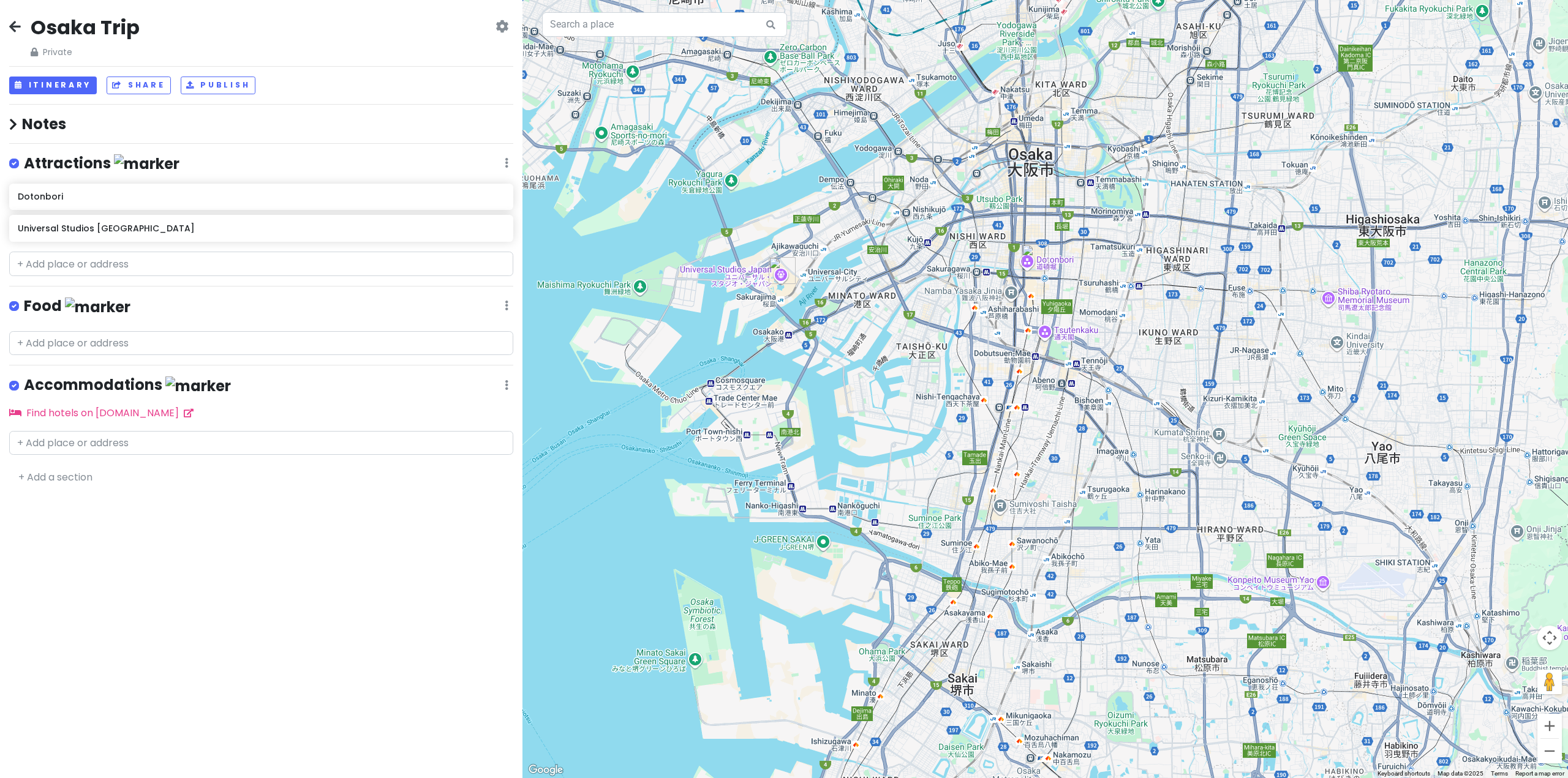
click at [13, 116] on h4 "Notes" at bounding box center [261, 124] width 504 height 19
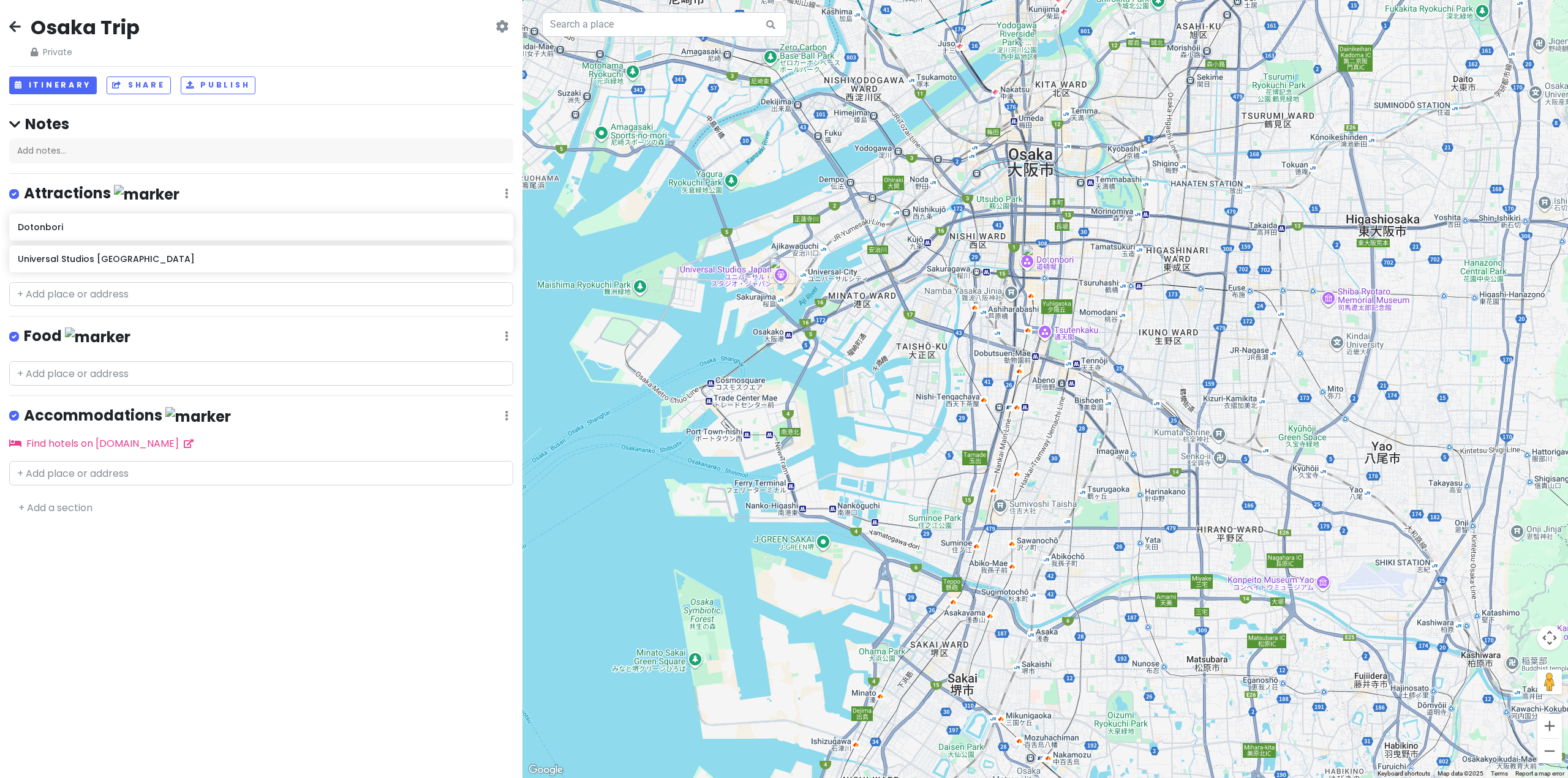
click at [13, 121] on icon at bounding box center [15, 124] width 11 height 13
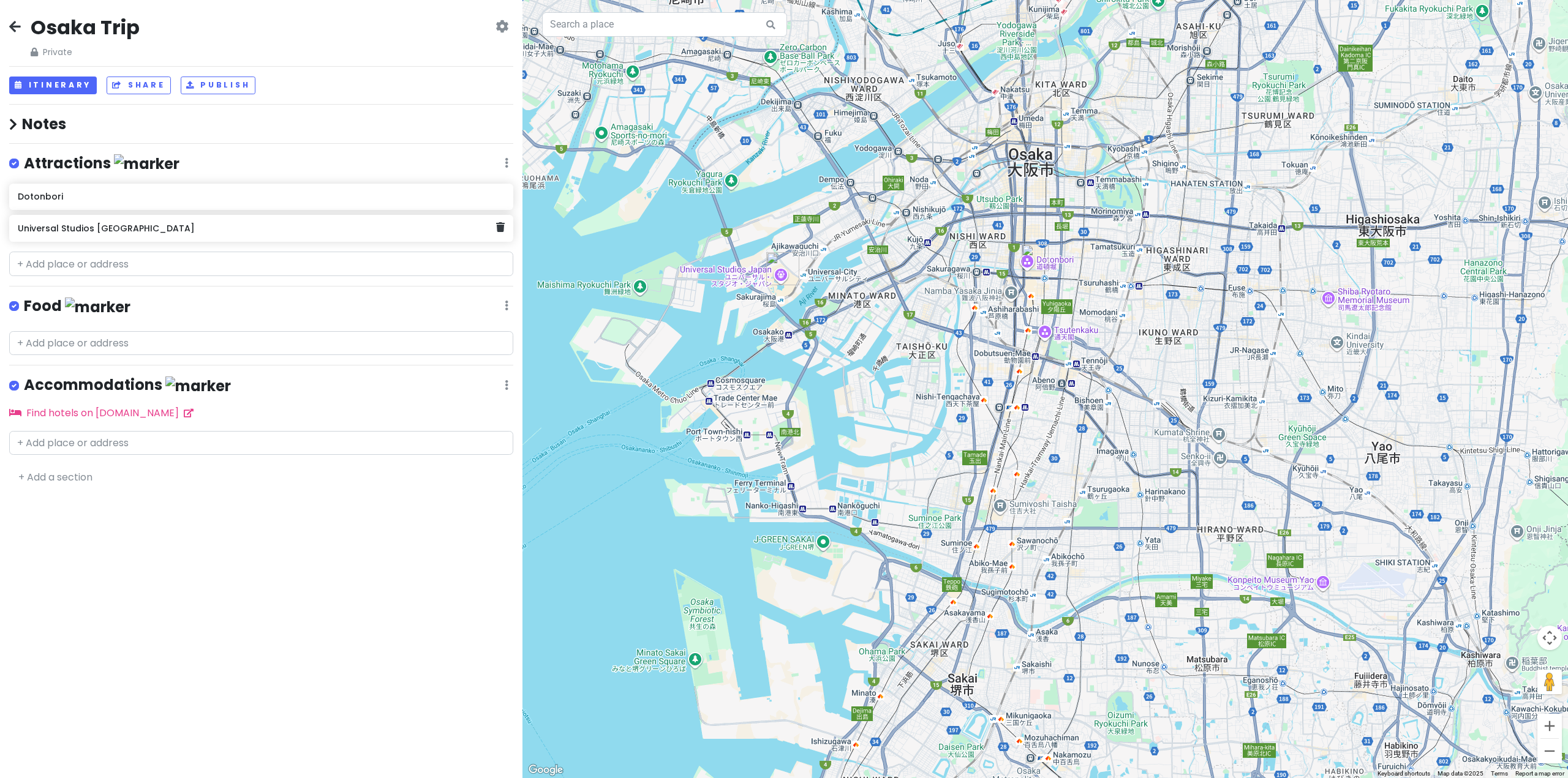
click at [236, 231] on h6 "Universal Studios [GEOGRAPHIC_DATA]" at bounding box center [257, 228] width 478 height 11
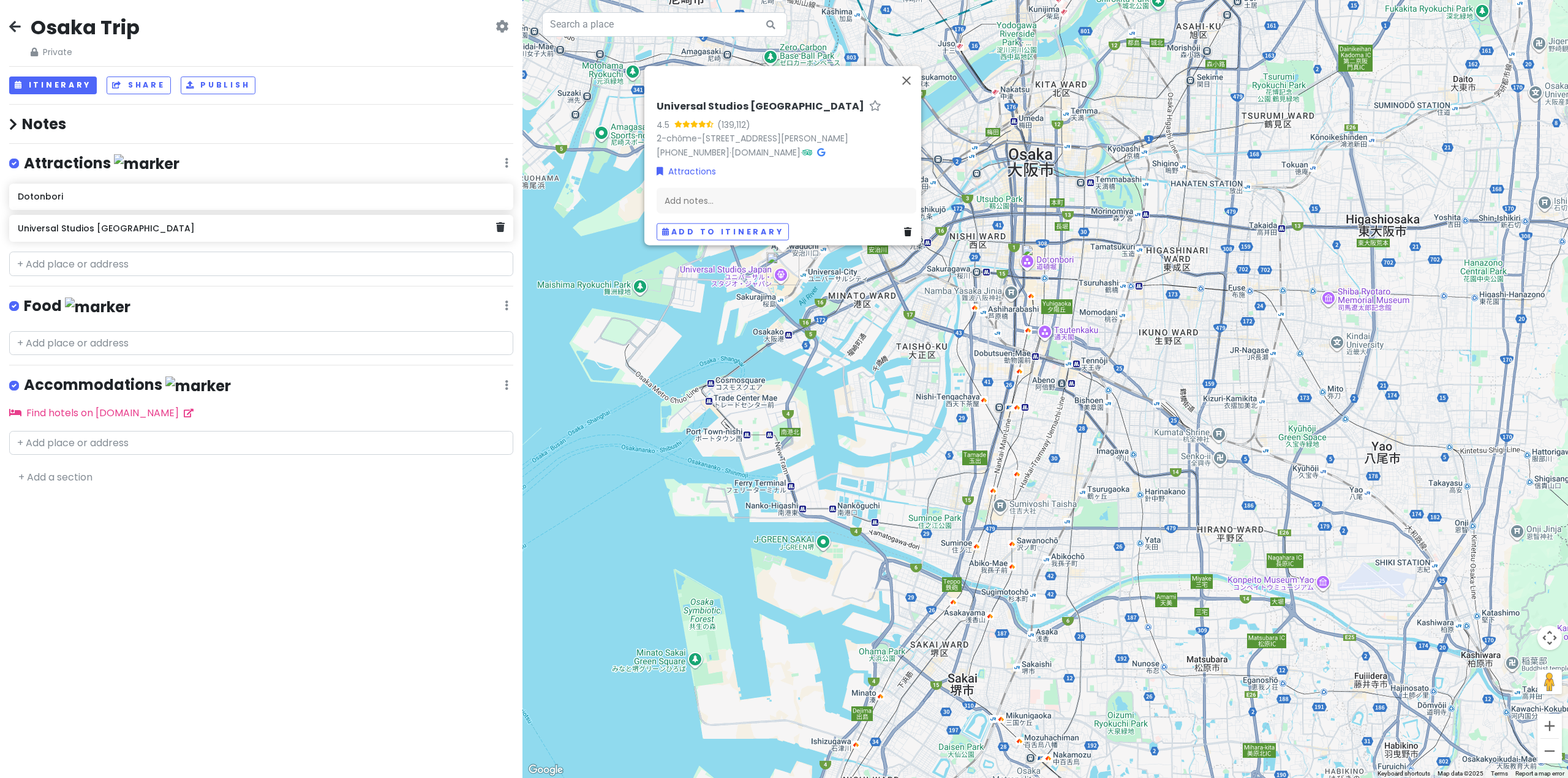
click at [150, 215] on div "Universal Studios [GEOGRAPHIC_DATA]" at bounding box center [261, 228] width 504 height 27
click at [707, 228] on button "Add to itinerary" at bounding box center [722, 236] width 132 height 18
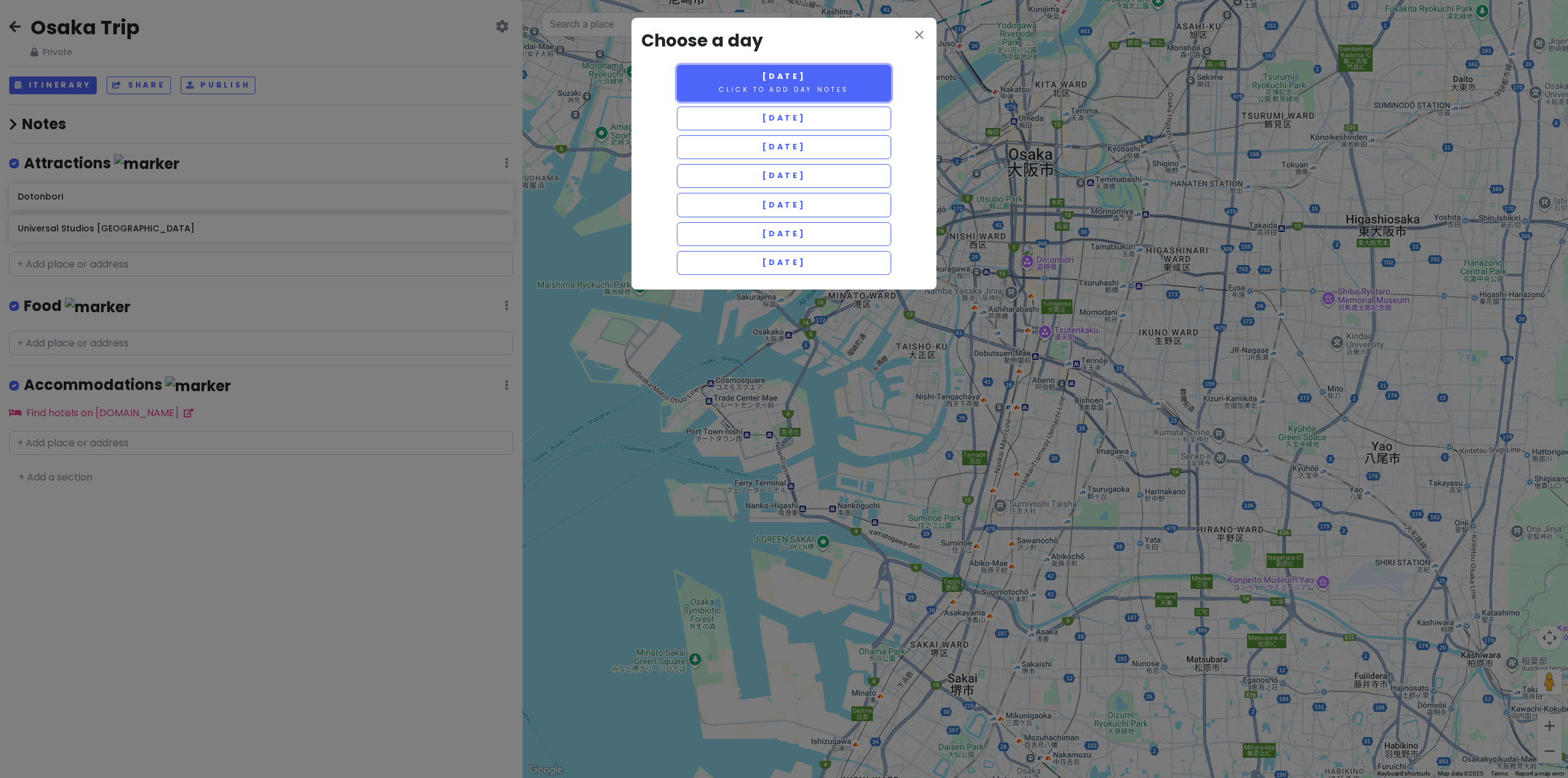
click at [710, 88] on button "[DATE] Click to add day notes" at bounding box center [784, 83] width 214 height 37
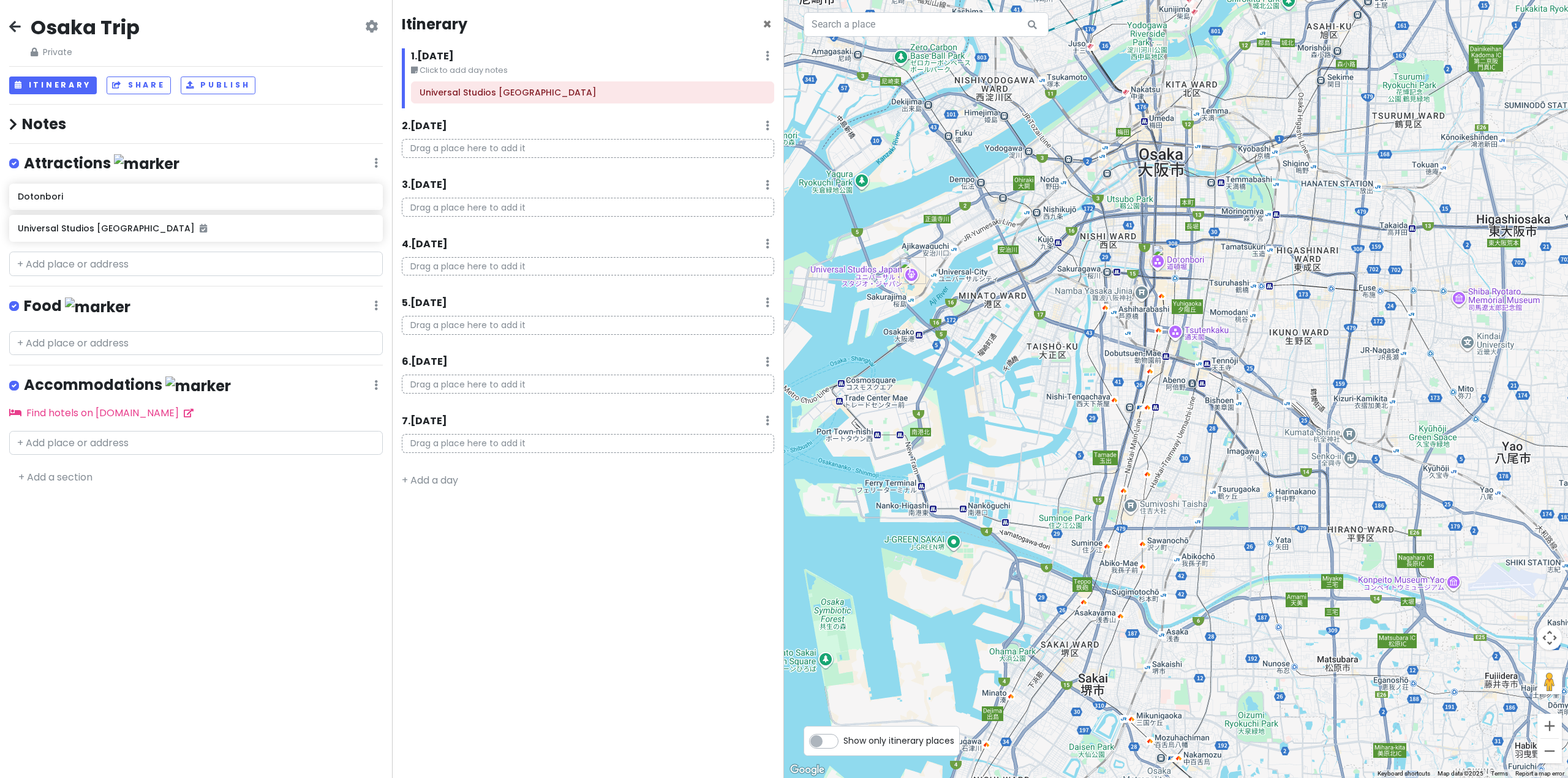
click at [509, 584] on div "Itinerary × 1 . [DATE] Edit Day Notes Delete Day Click to add day notes Univers…" at bounding box center [588, 389] width 392 height 778
click at [782, 351] on div at bounding box center [1176, 389] width 784 height 778
